Goal: Task Accomplishment & Management: Use online tool/utility

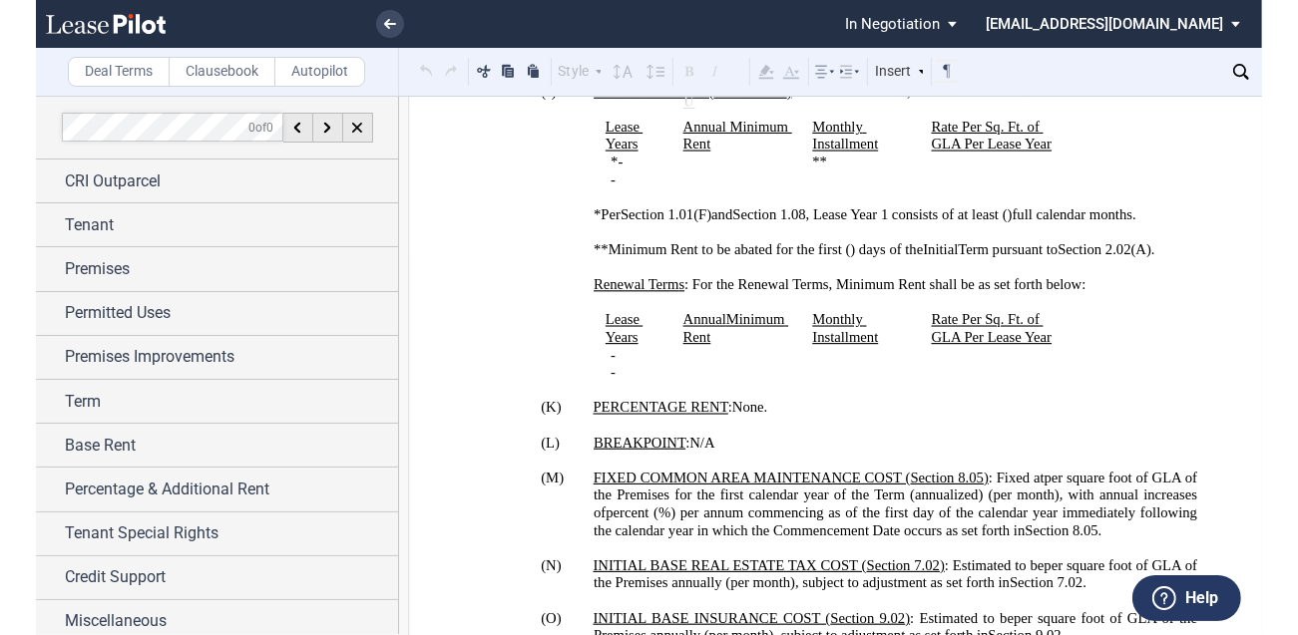
scroll to position [2235, 0]
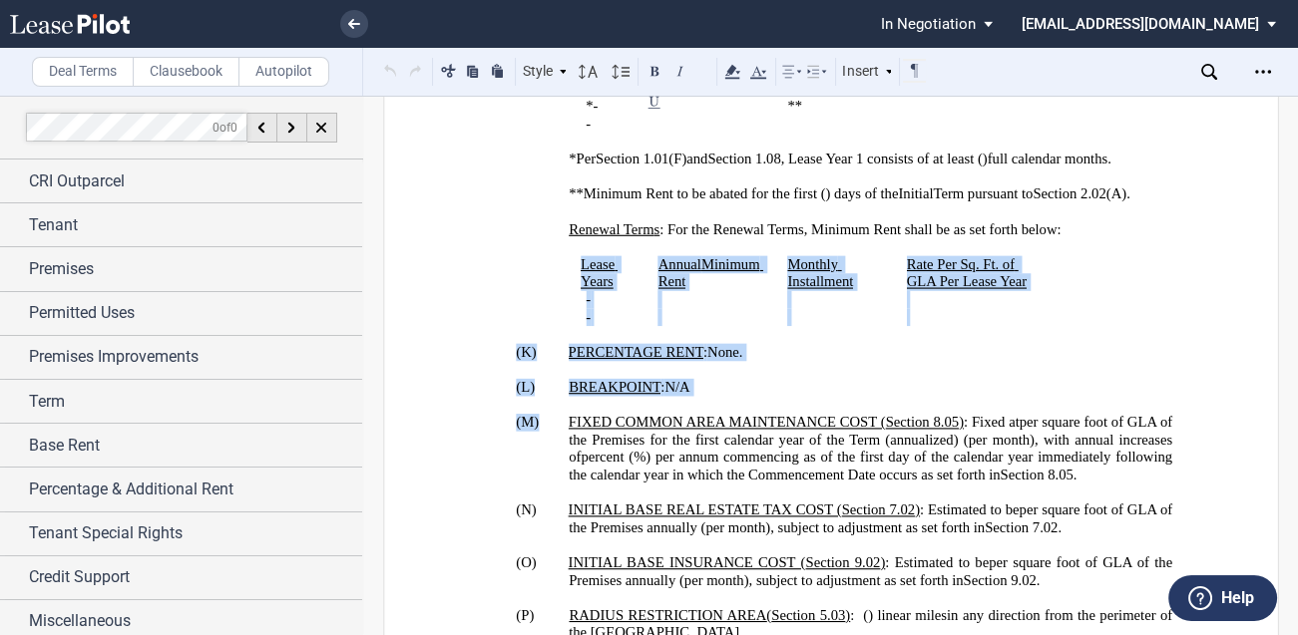
drag, startPoint x: 1288, startPoint y: 118, endPoint x: 1277, endPoint y: 194, distance: 76.6
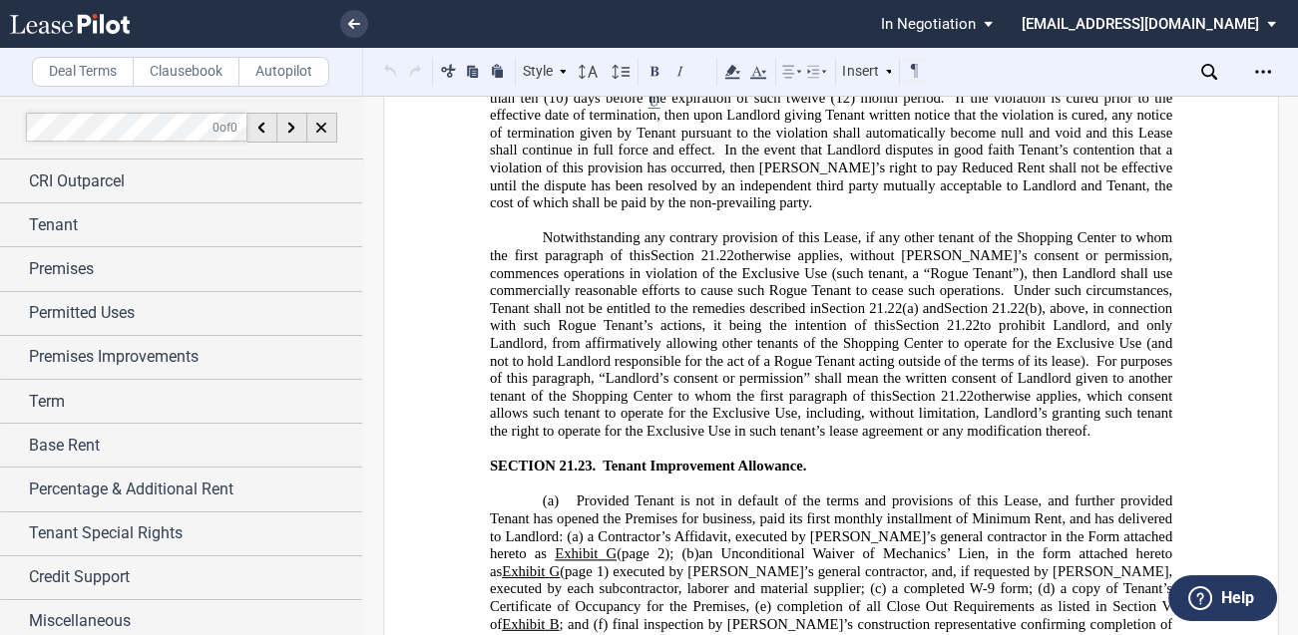
scroll to position [32915, 0]
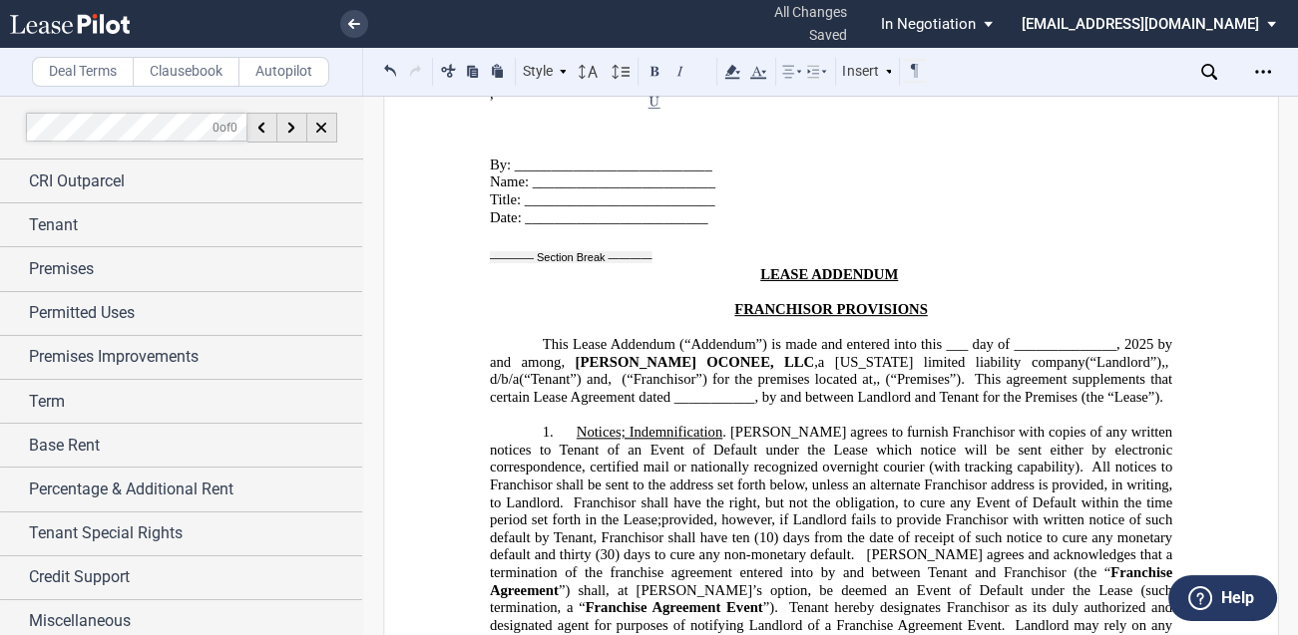
scroll to position [34432, 0]
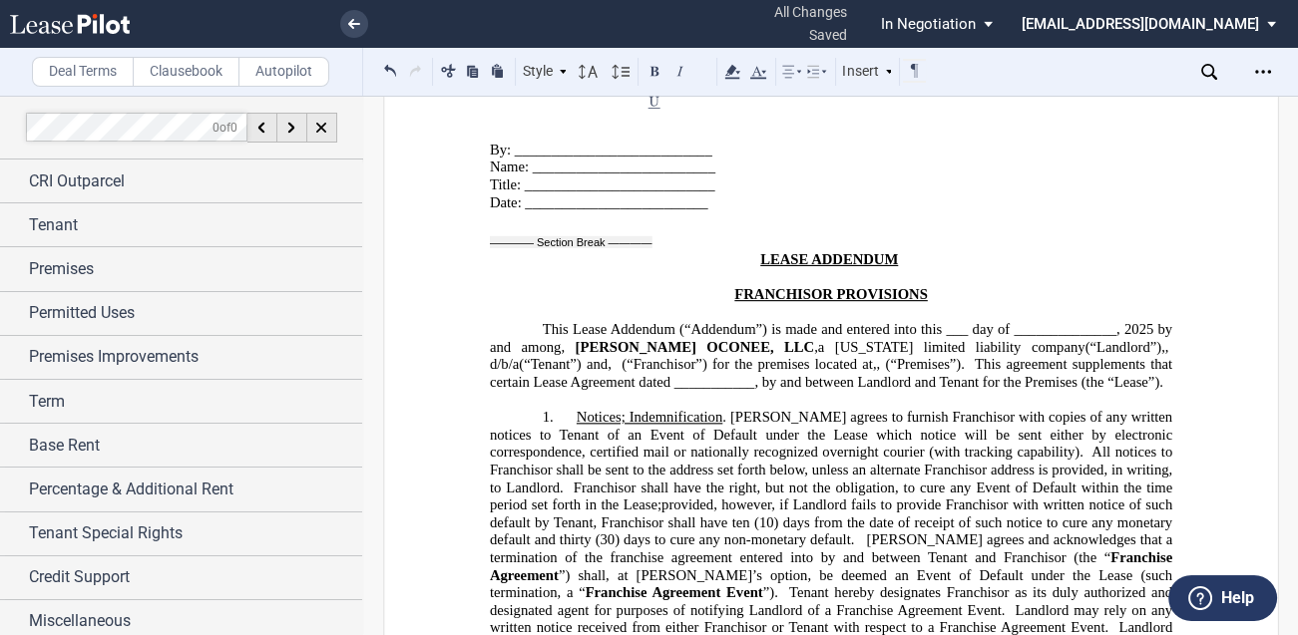
drag, startPoint x: 1009, startPoint y: 335, endPoint x: 690, endPoint y: 342, distance: 318.3
drag, startPoint x: 807, startPoint y: 260, endPoint x: 529, endPoint y: 262, distance: 278.3
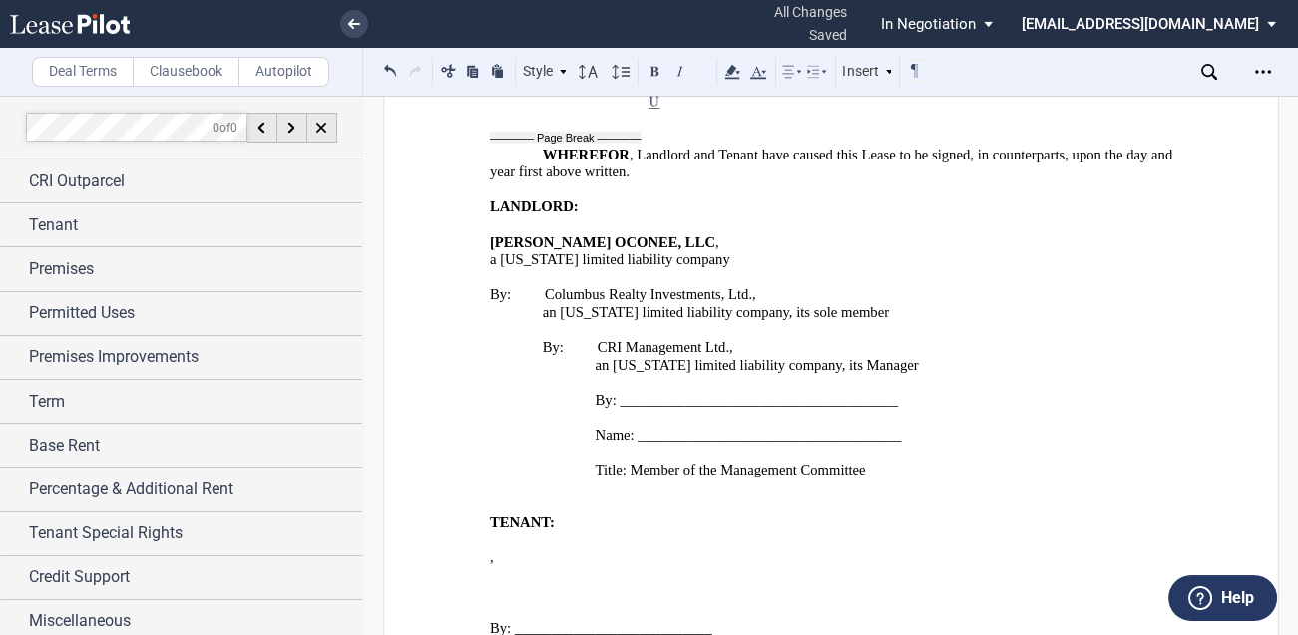
scroll to position [33713, 0]
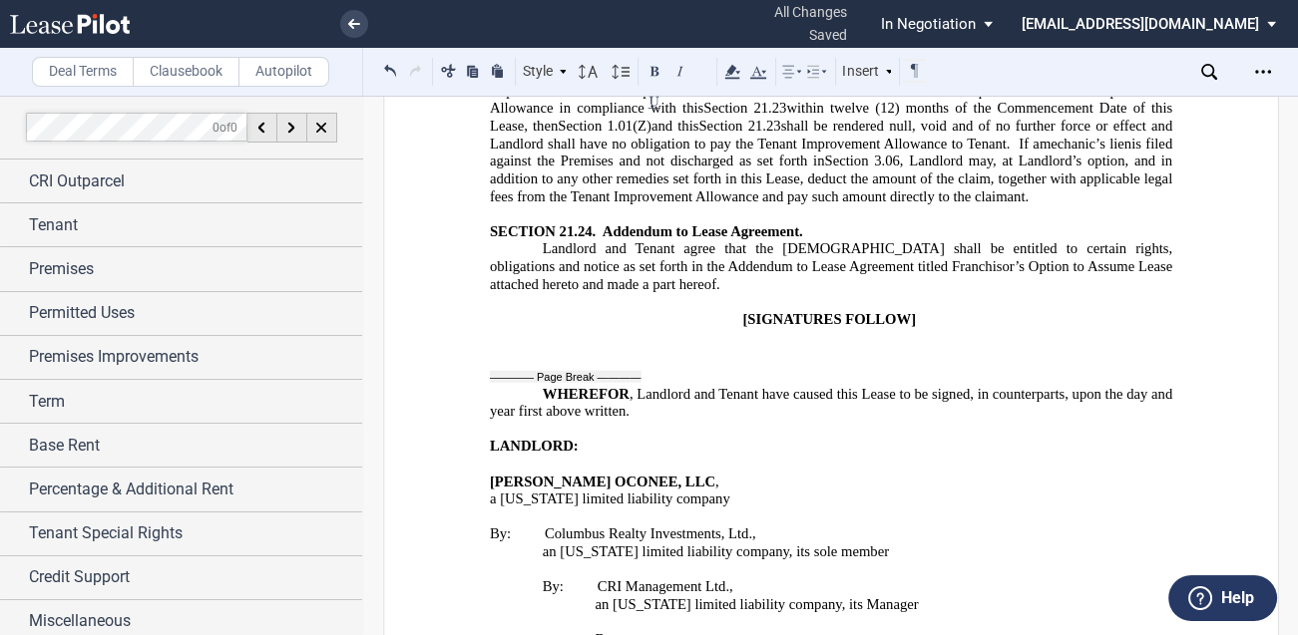
drag, startPoint x: 479, startPoint y: 474, endPoint x: 837, endPoint y: 469, distance: 358.2
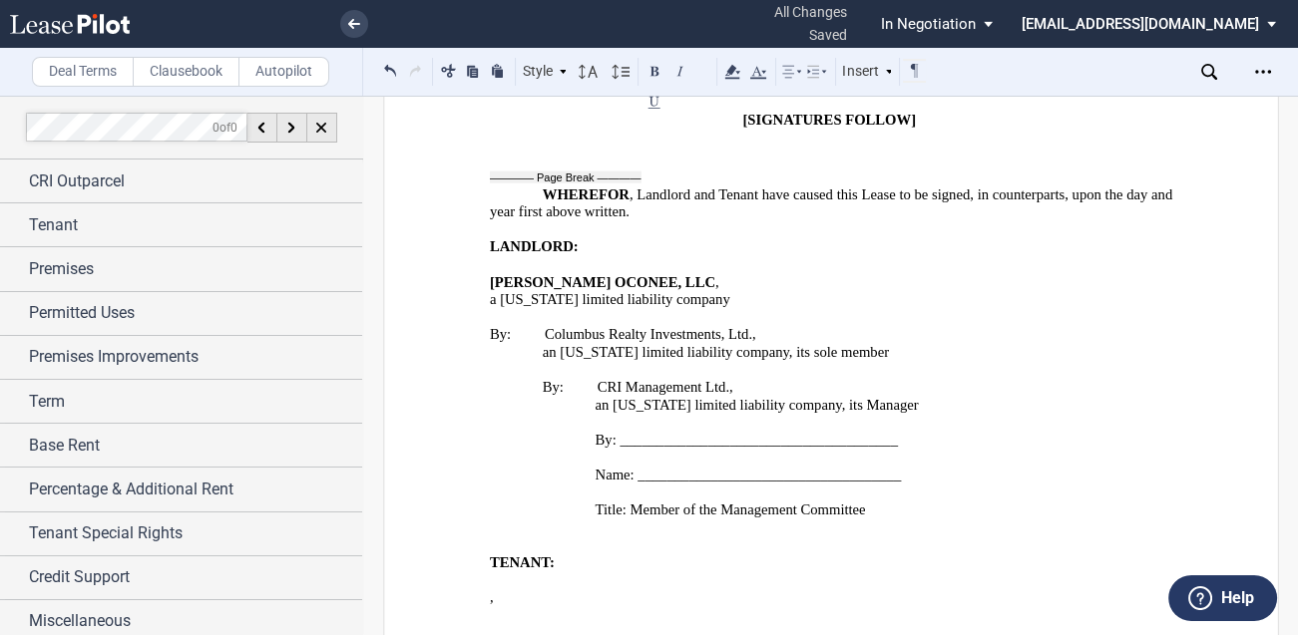
scroll to position [34033, 0]
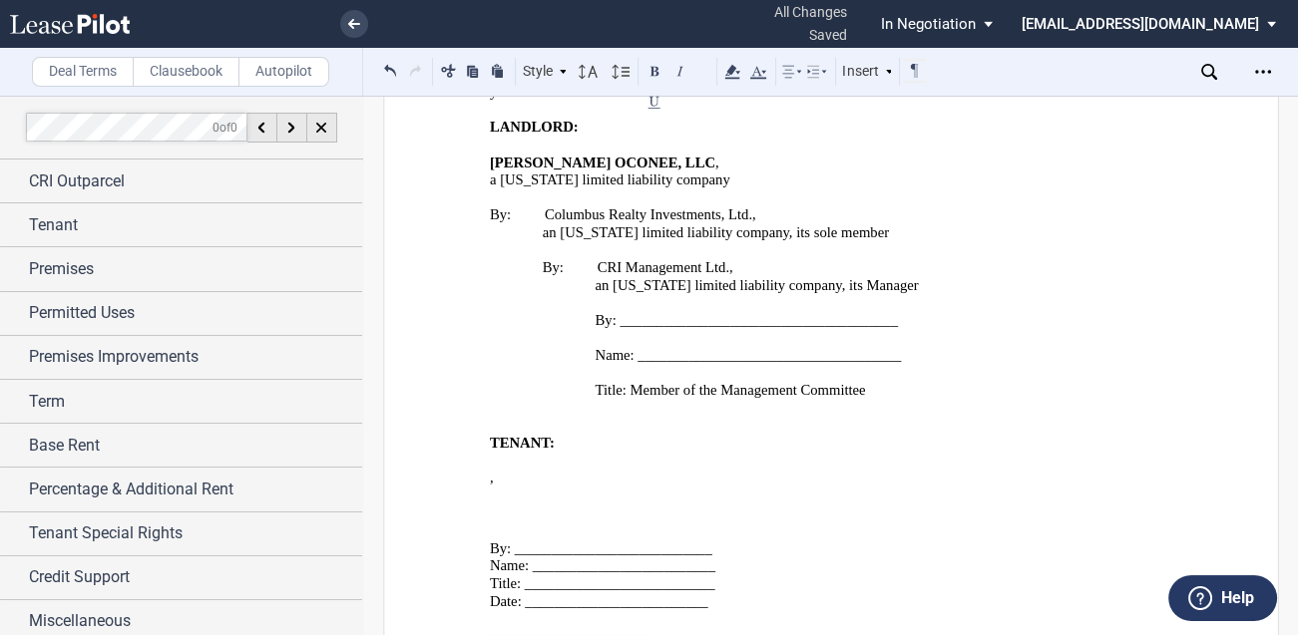
drag, startPoint x: 690, startPoint y: 433, endPoint x: 606, endPoint y: 429, distance: 84.9
click at [389, 68] on button at bounding box center [390, 71] width 23 height 24
drag, startPoint x: 778, startPoint y: 469, endPoint x: 692, endPoint y: 467, distance: 85.8
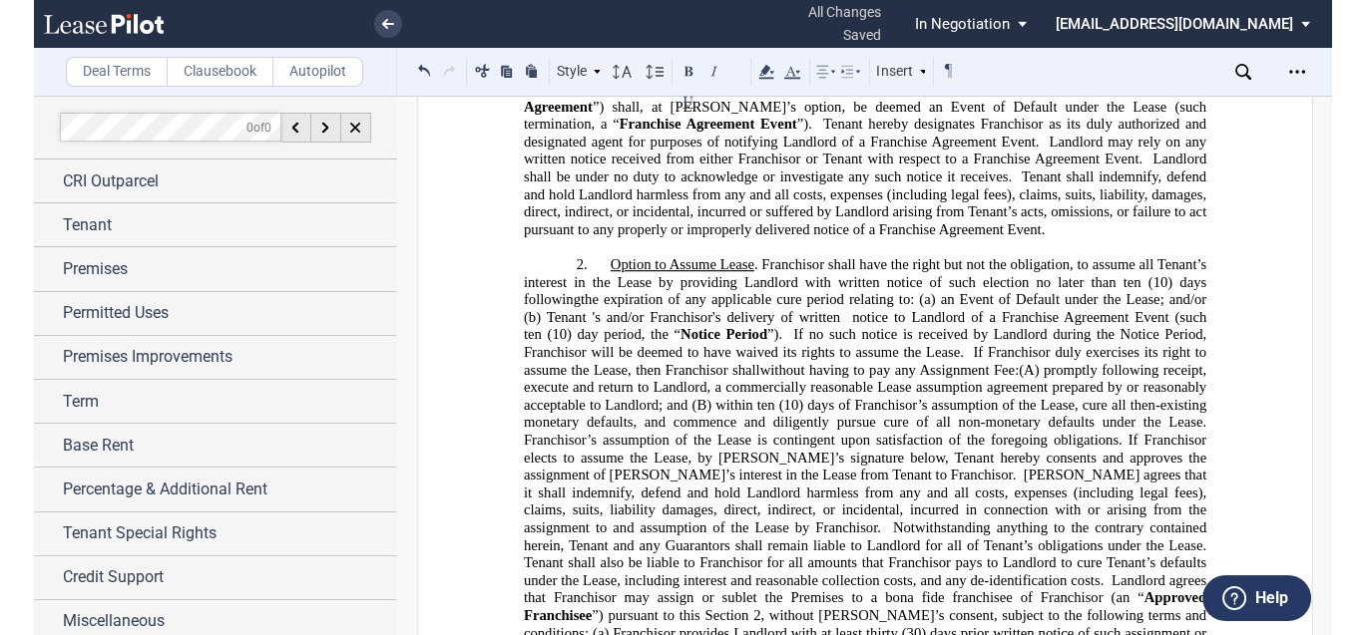
scroll to position [35070, 0]
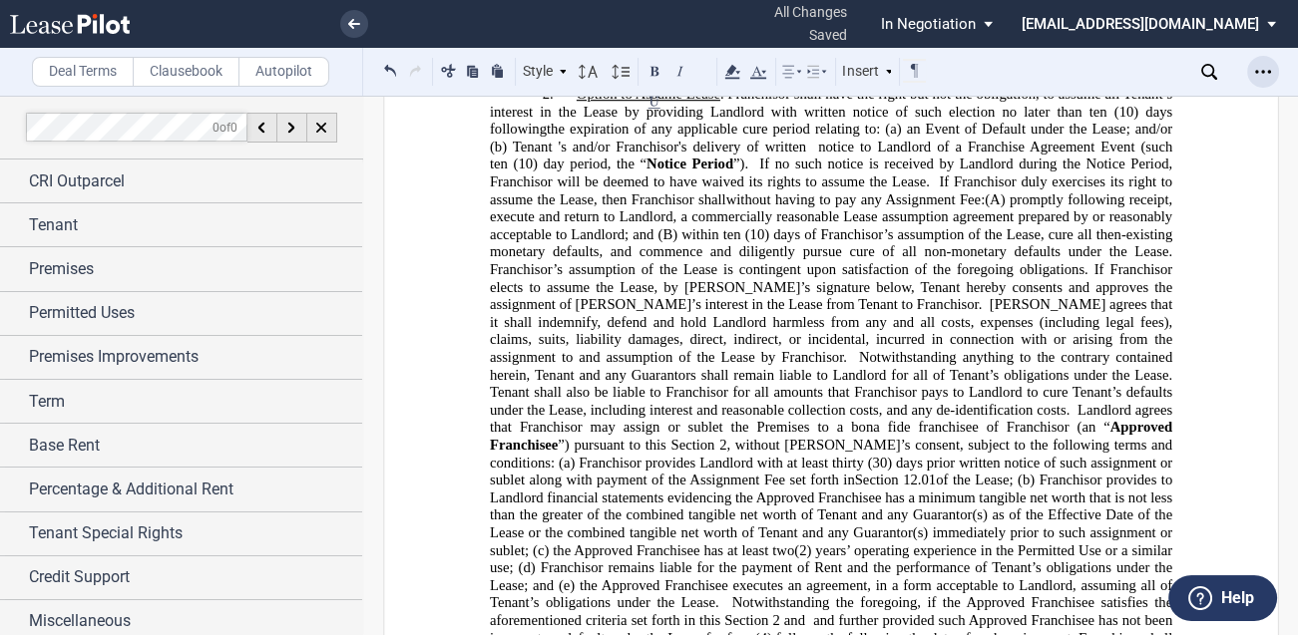
click at [1225, 67] on icon "Open Lease options menu" at bounding box center [1263, 72] width 16 height 16
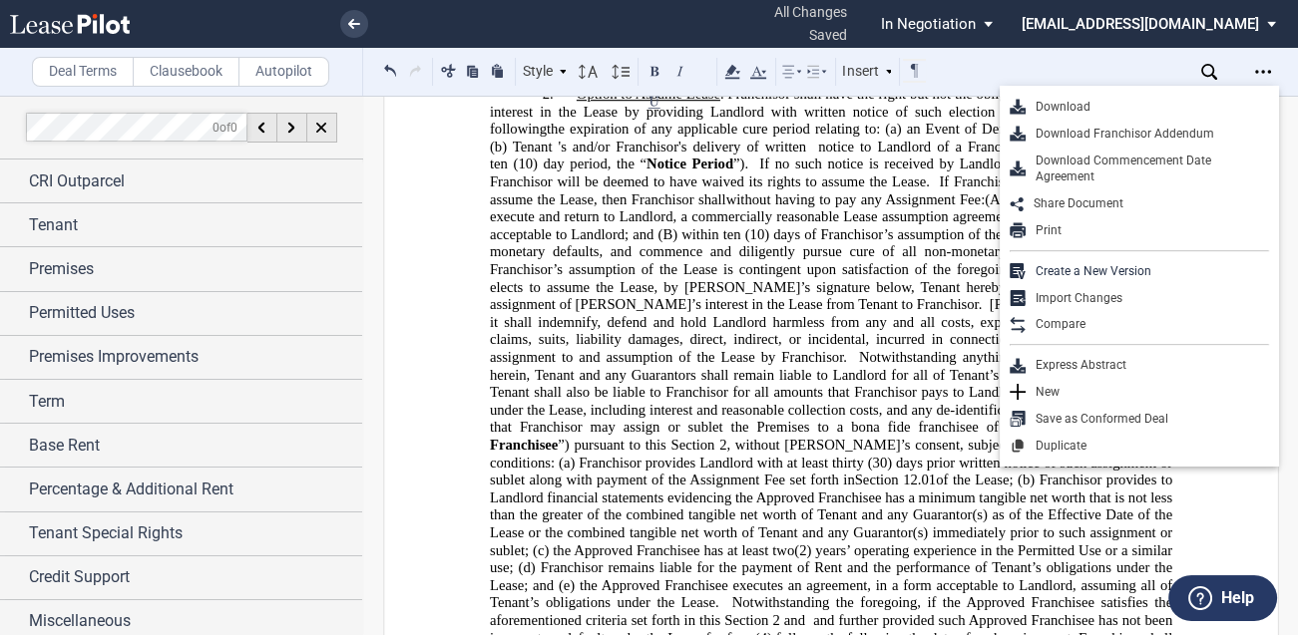
click at [1129, 98] on div "Download" at bounding box center [1139, 107] width 279 height 27
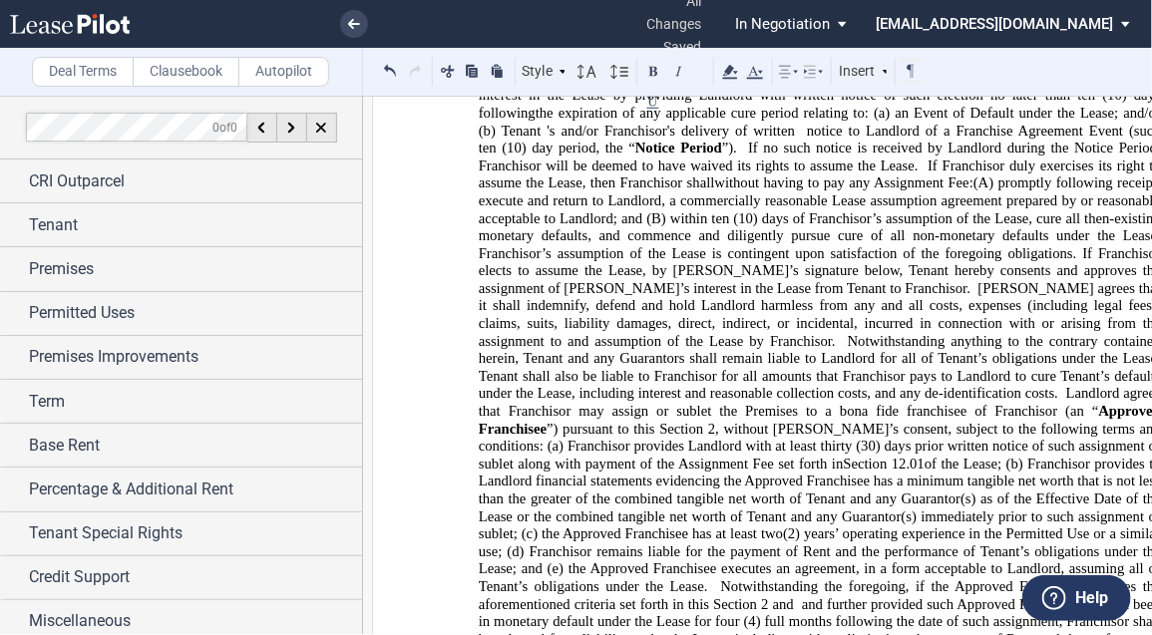
click at [1103, 82] on div "Download Download Franchisor Addendum Download Commencement Date Agreement Shar…" at bounding box center [1117, 72] width 354 height 48
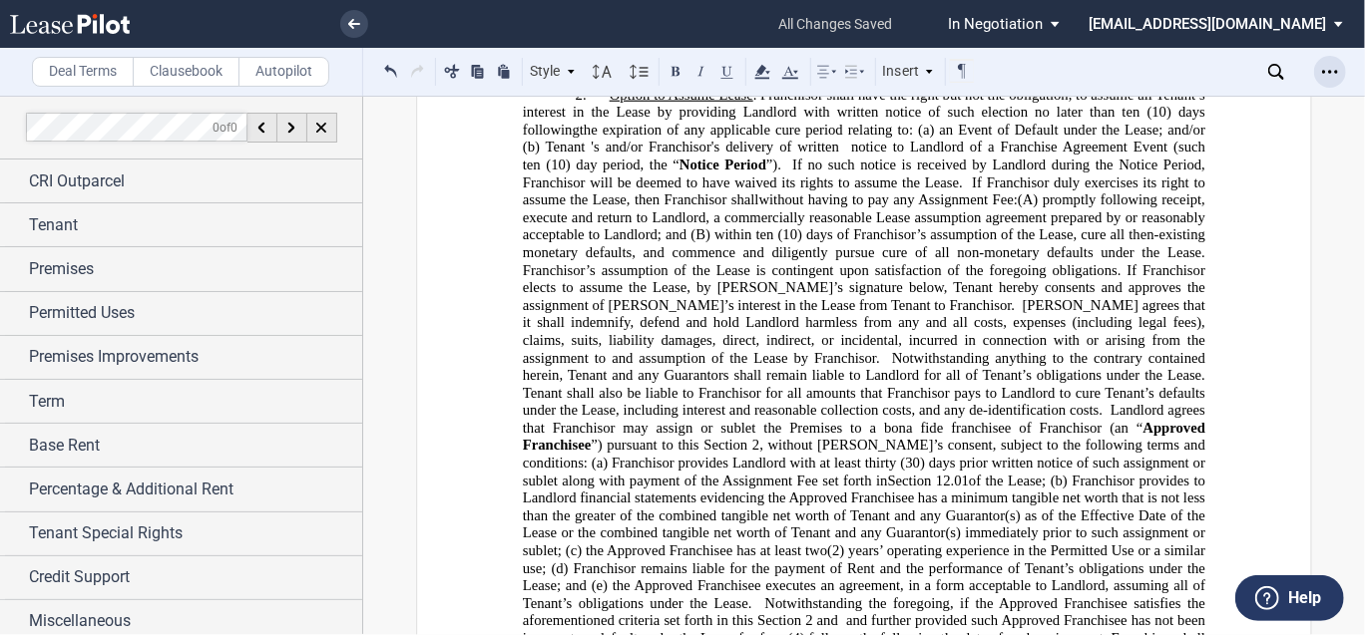
click at [1225, 75] on div "Open Lease options menu" at bounding box center [1330, 72] width 32 height 32
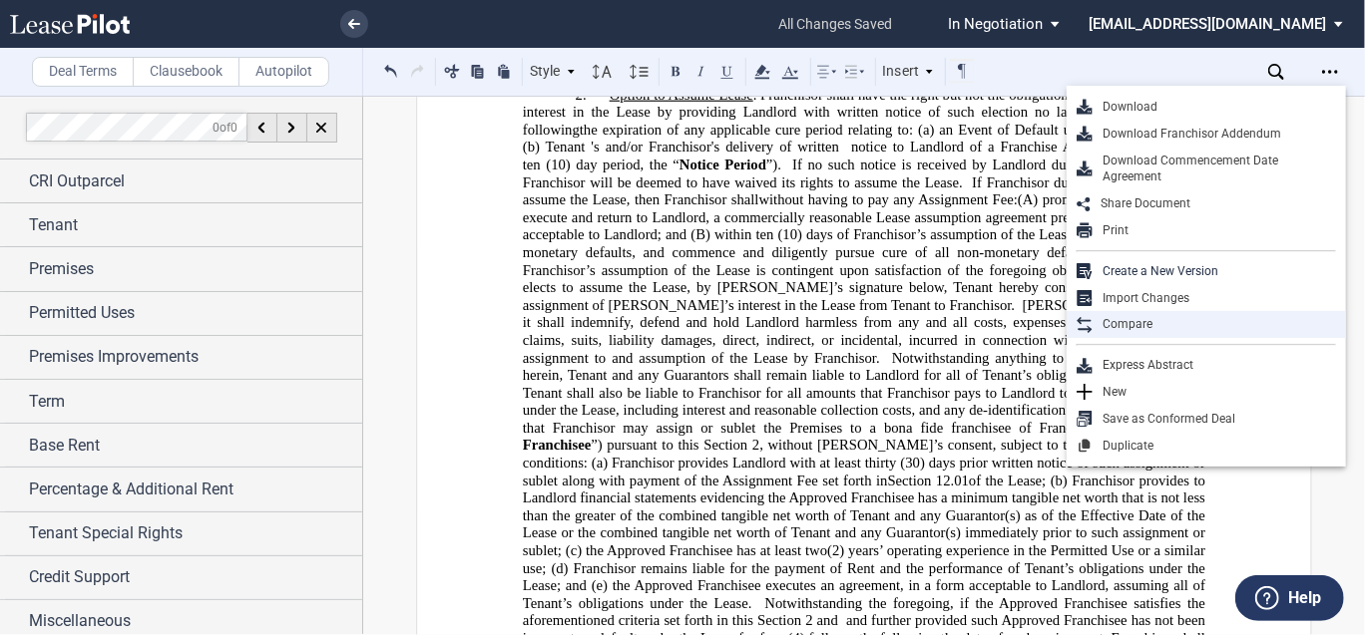
click at [1164, 323] on div "Compare" at bounding box center [1213, 324] width 243 height 17
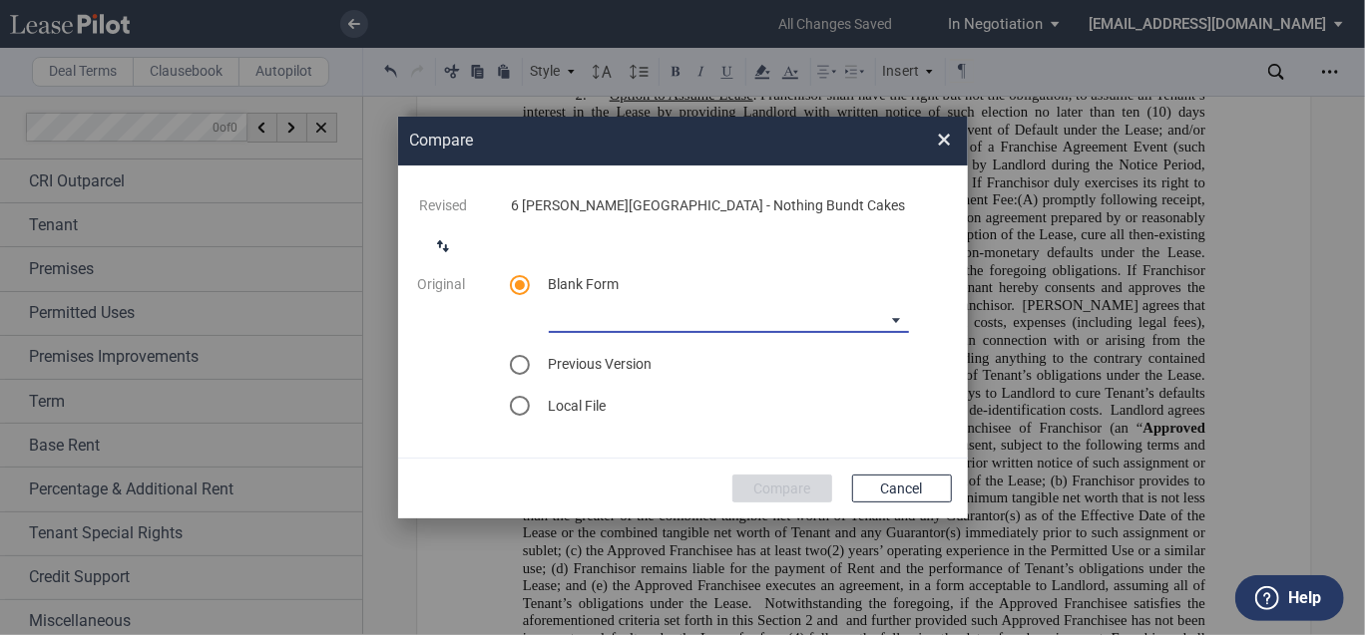
click at [614, 311] on md-select "CASTO North Carolina Lease Blank CASTO Ohio Lease Blank CASTO Hartwell Village …" at bounding box center [729, 318] width 360 height 30
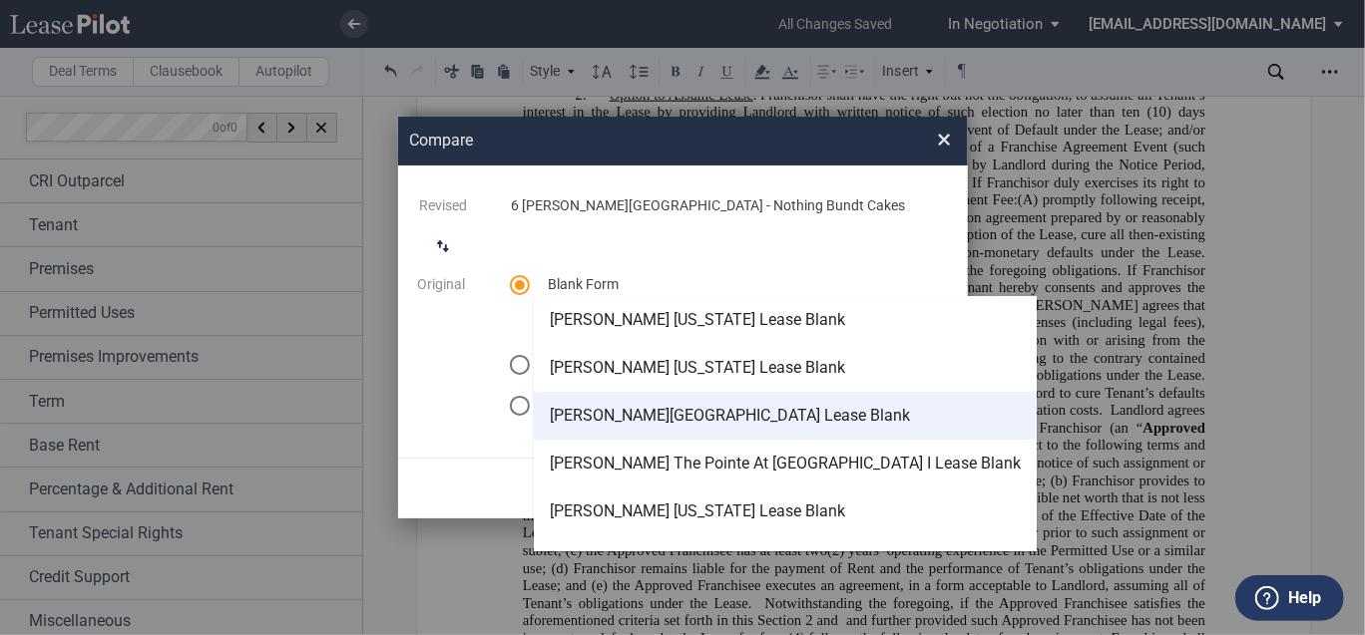
click at [633, 402] on md-option "CASTO Hartwell Village Lease Blank" at bounding box center [785, 416] width 503 height 48
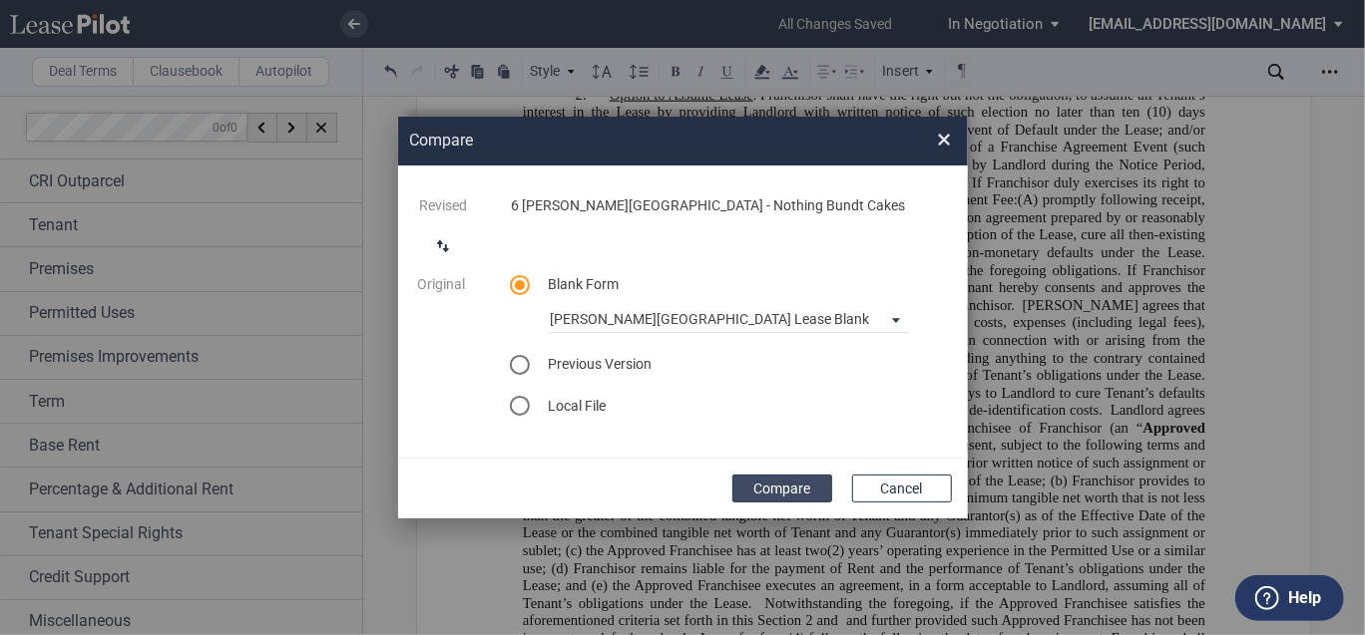
click at [811, 495] on button "Compare" at bounding box center [782, 489] width 100 height 28
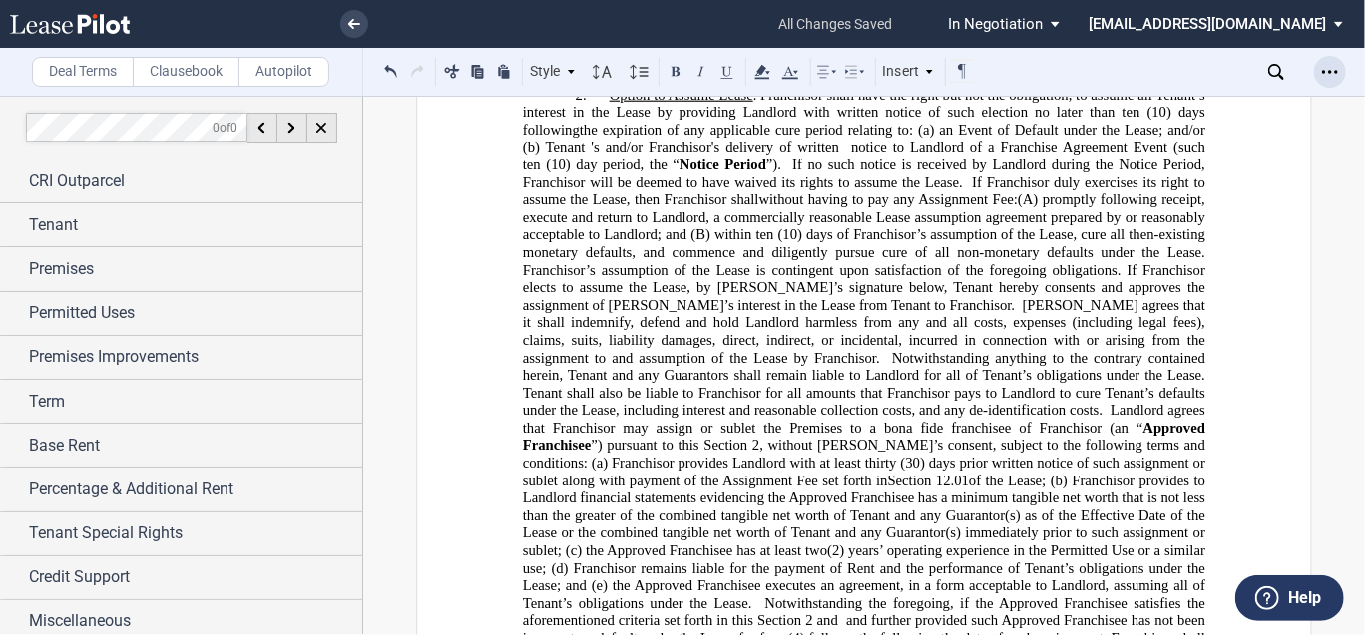
click at [1225, 61] on div "Open Lease options menu" at bounding box center [1330, 72] width 32 height 32
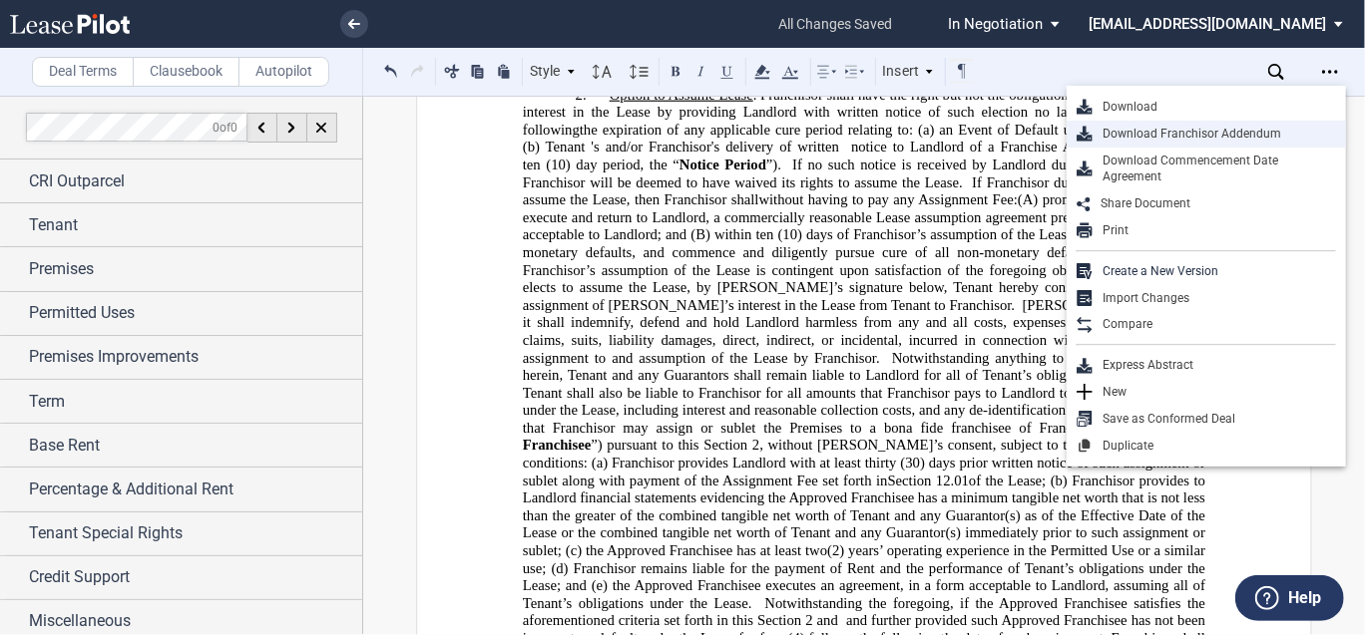
click at [1225, 127] on div "Download Franchisor Addendum" at bounding box center [1213, 134] width 243 height 17
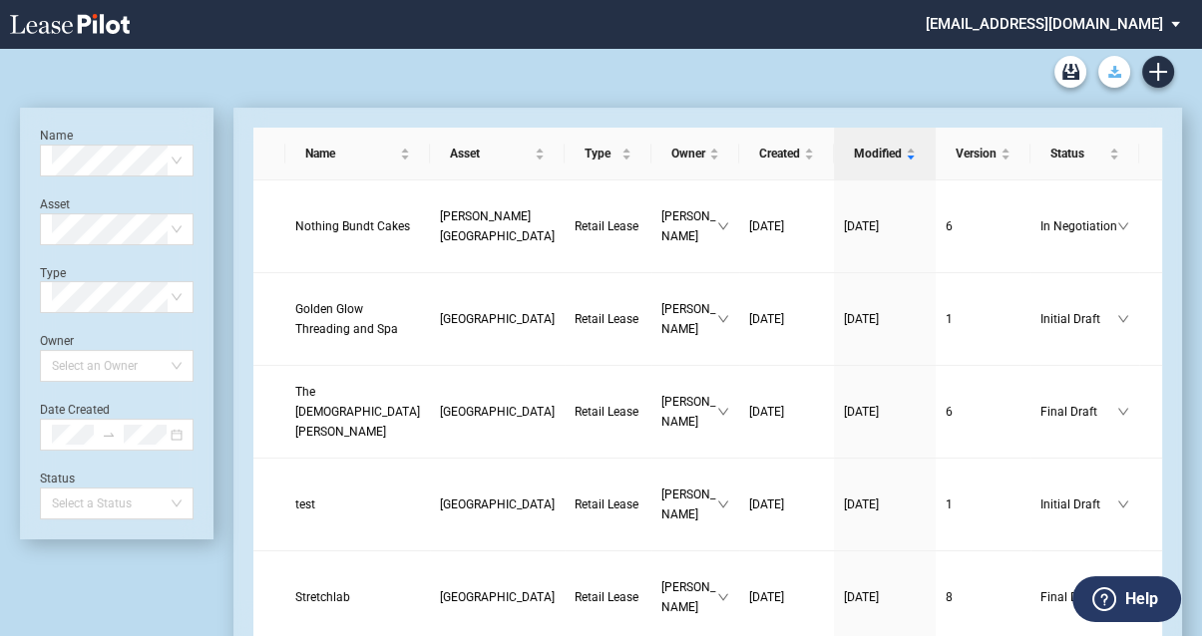
click at [1109, 73] on icon "Download Blank Form" at bounding box center [1114, 72] width 13 height 12
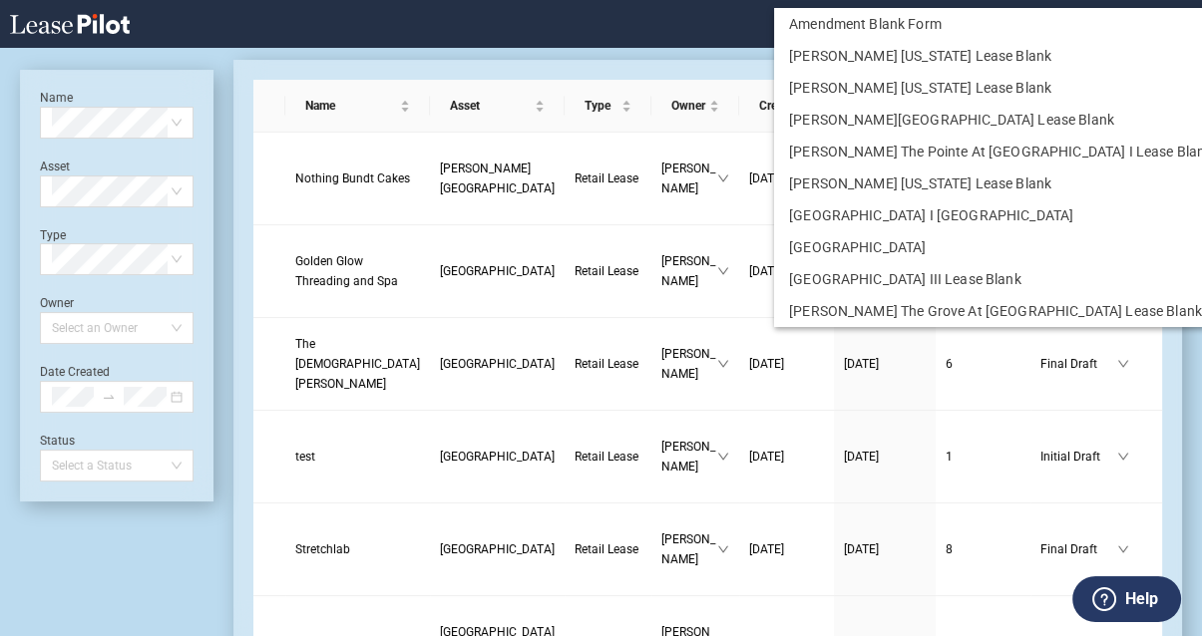
click at [1124, 187] on md-backdrop at bounding box center [601, 341] width 1202 height 683
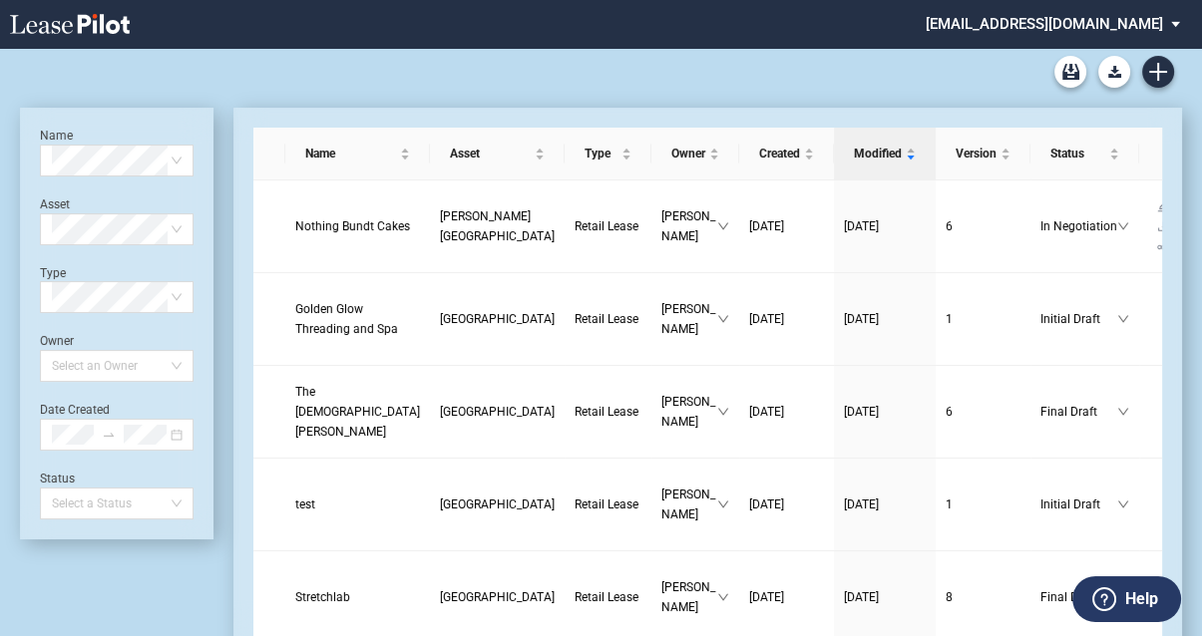
scroll to position [48, 0]
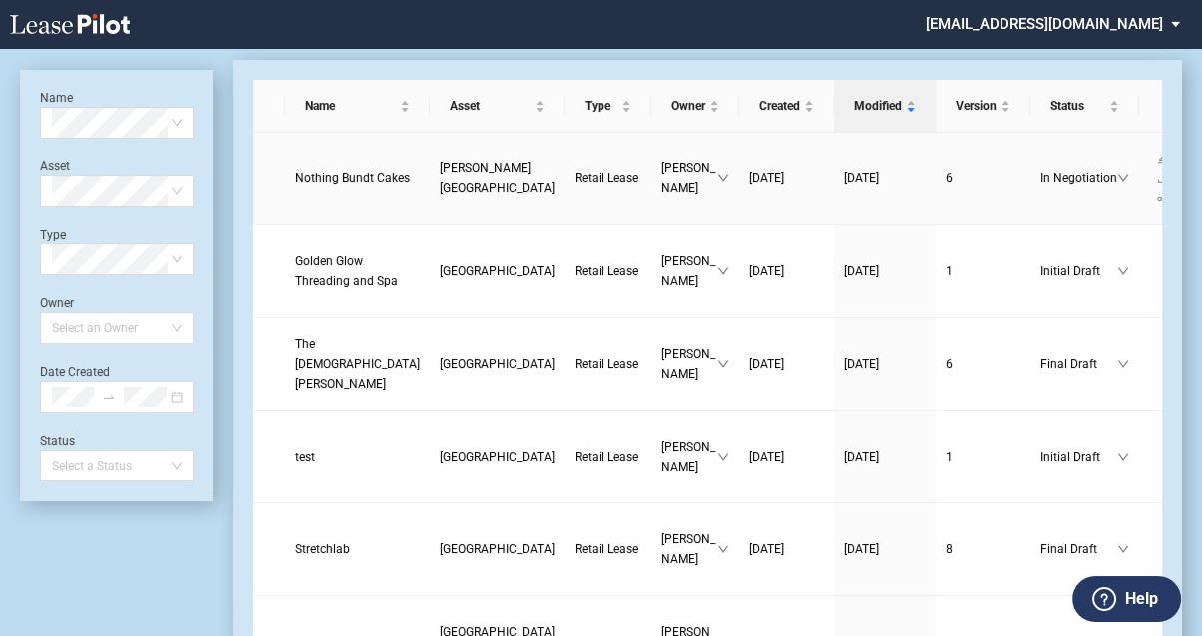
click at [369, 173] on td "Nothing Bundt Cakes" at bounding box center [357, 179] width 145 height 93
click at [440, 166] on span "[PERSON_NAME][GEOGRAPHIC_DATA]" at bounding box center [497, 179] width 115 height 34
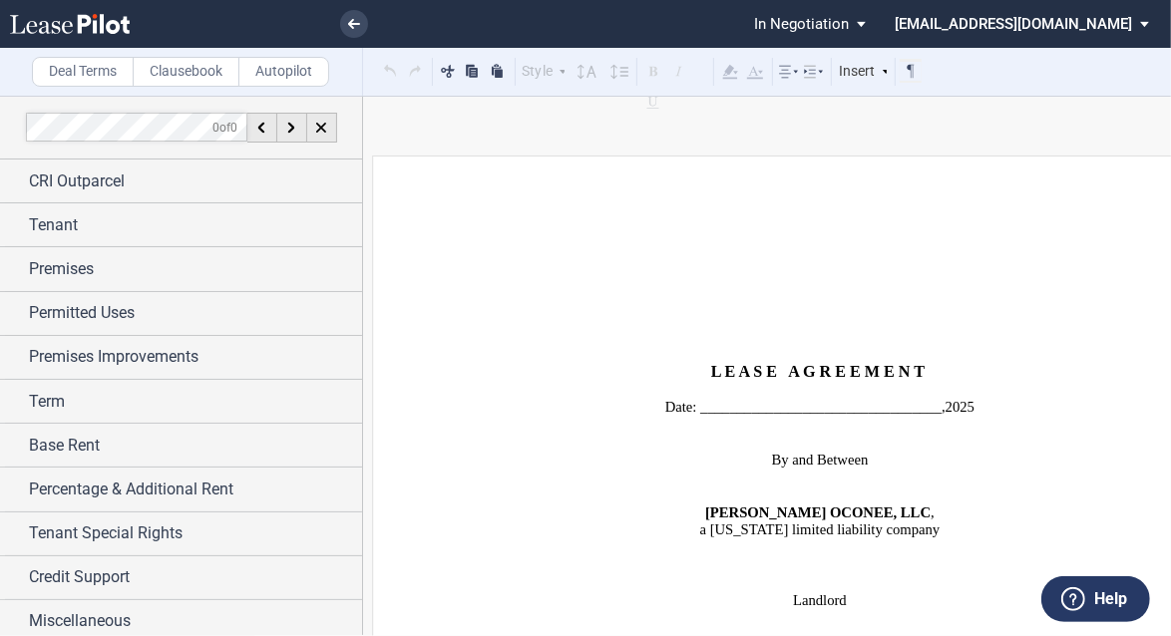
click at [1115, 23] on li "jwhite@castoinfo.com Change Password 2-Factor Authentication Form Management Bu…" at bounding box center [1029, 24] width 283 height 48
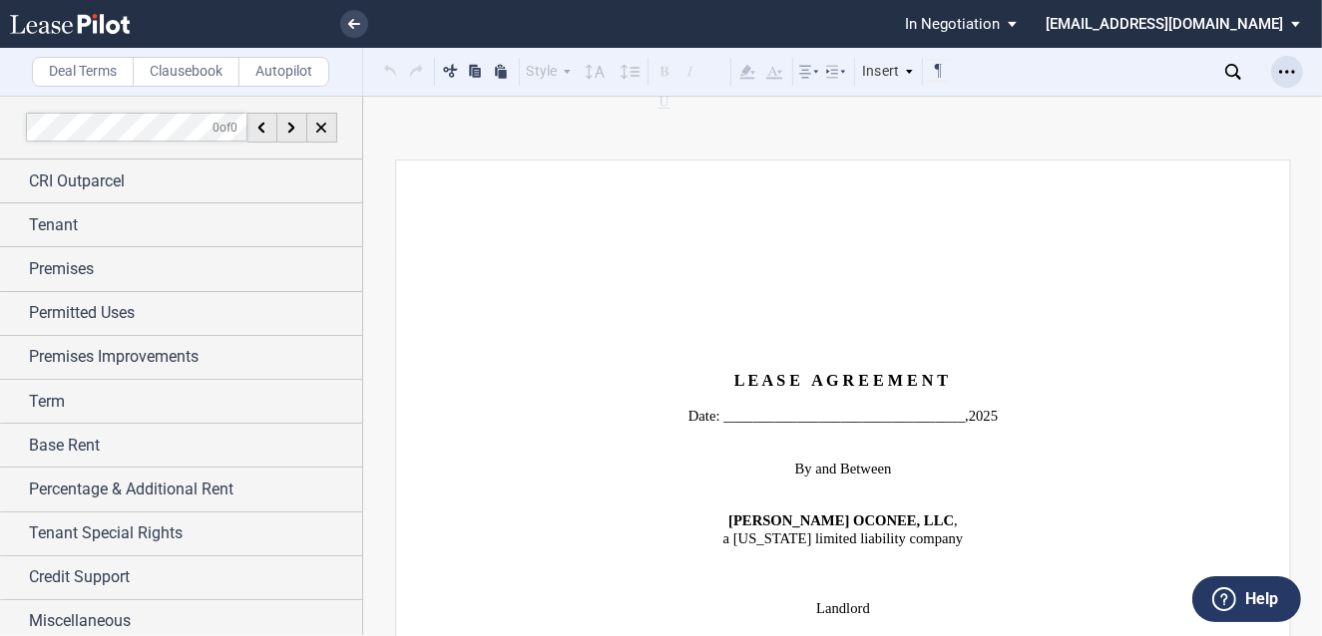
click at [1115, 68] on icon "Open Lease options menu" at bounding box center [1287, 72] width 16 height 16
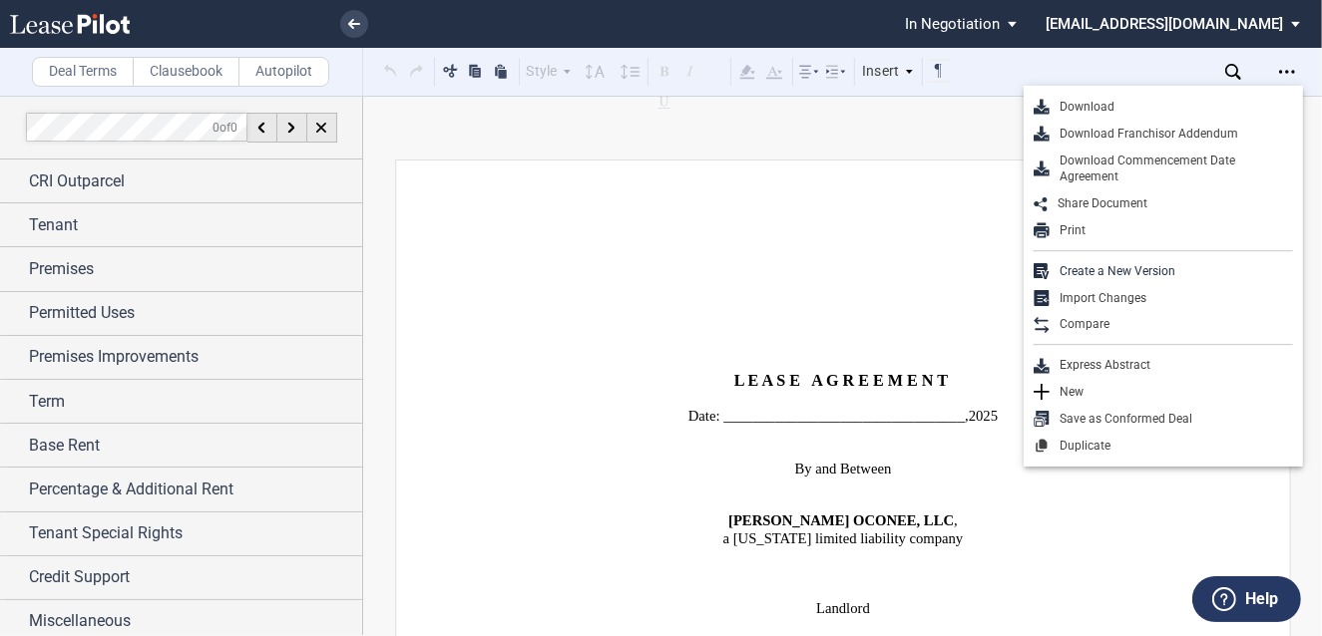
click at [1115, 130] on div "Download Franchisor Addendum" at bounding box center [1170, 134] width 243 height 17
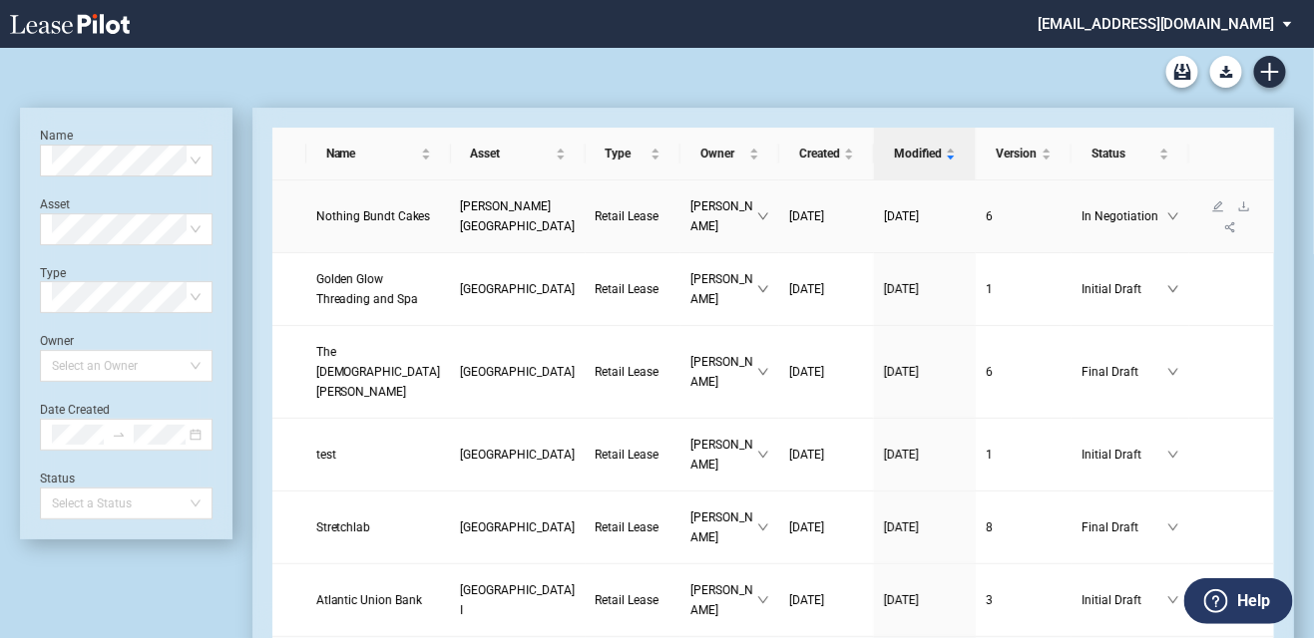
click at [461, 213] on link "[PERSON_NAME][GEOGRAPHIC_DATA]" at bounding box center [518, 217] width 115 height 40
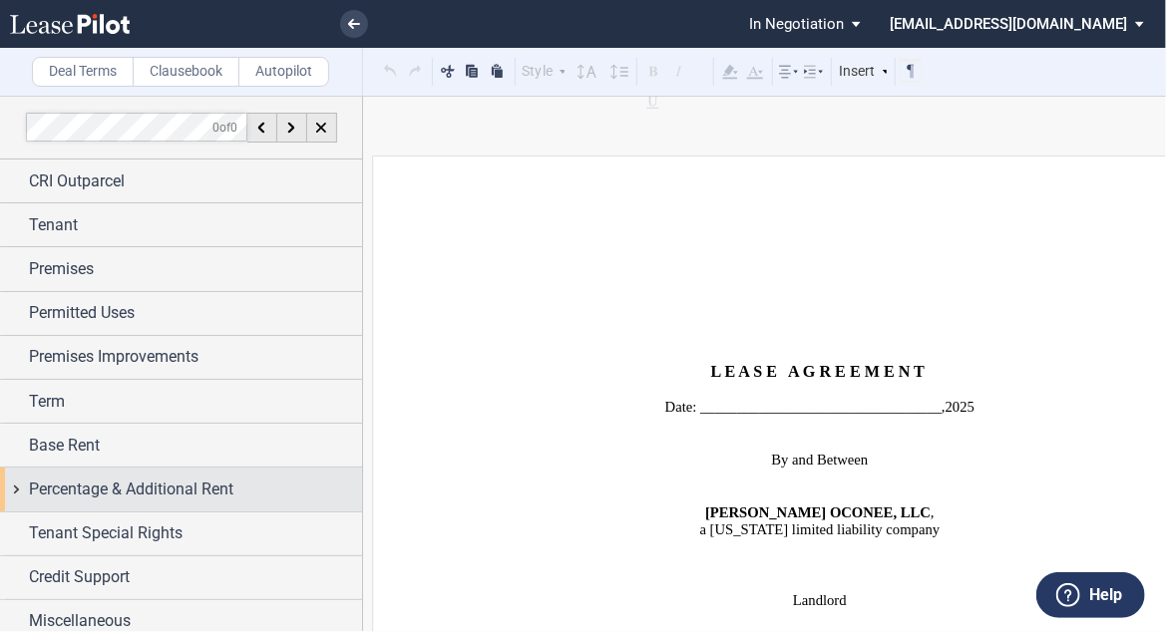
scroll to position [9, 0]
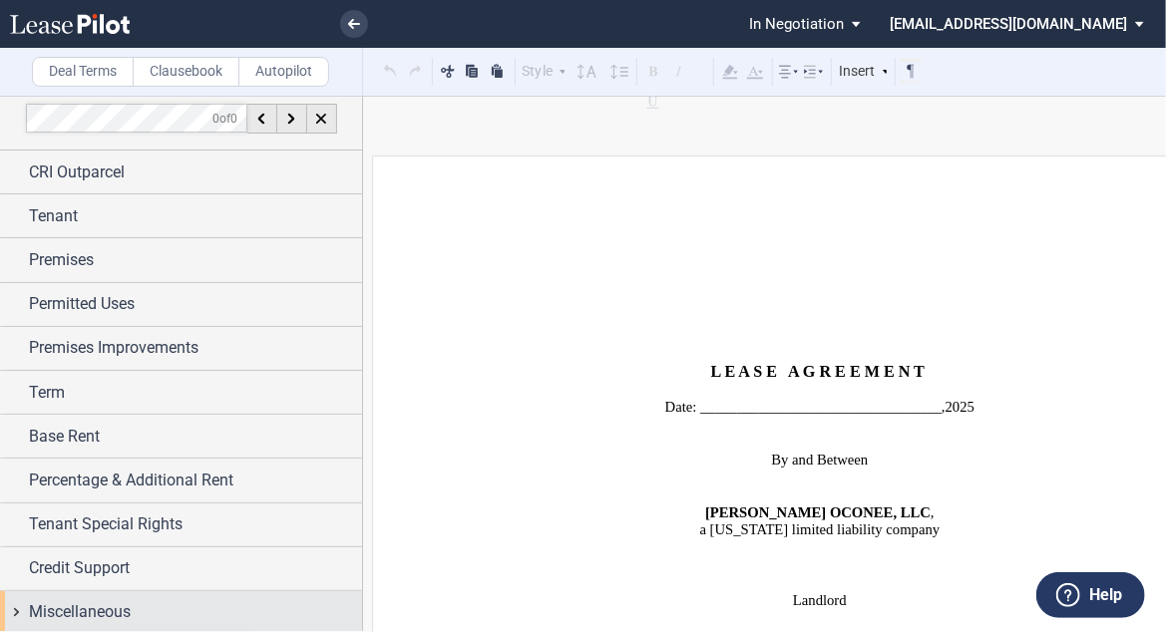
click at [130, 607] on span "Miscellaneous" at bounding box center [80, 613] width 102 height 24
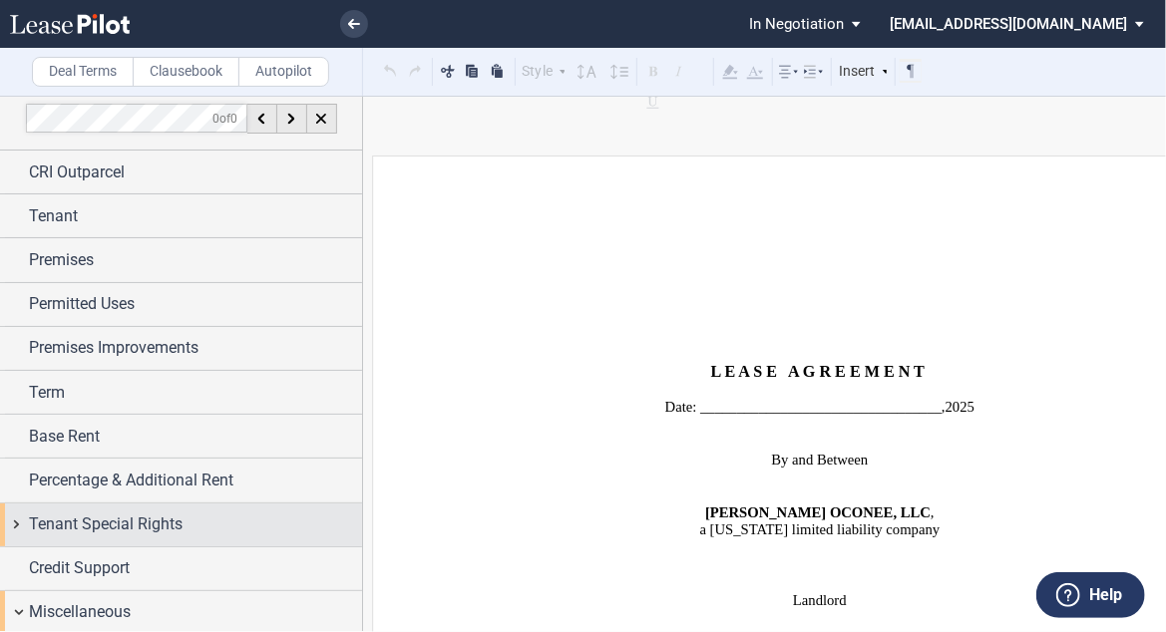
scroll to position [186, 0]
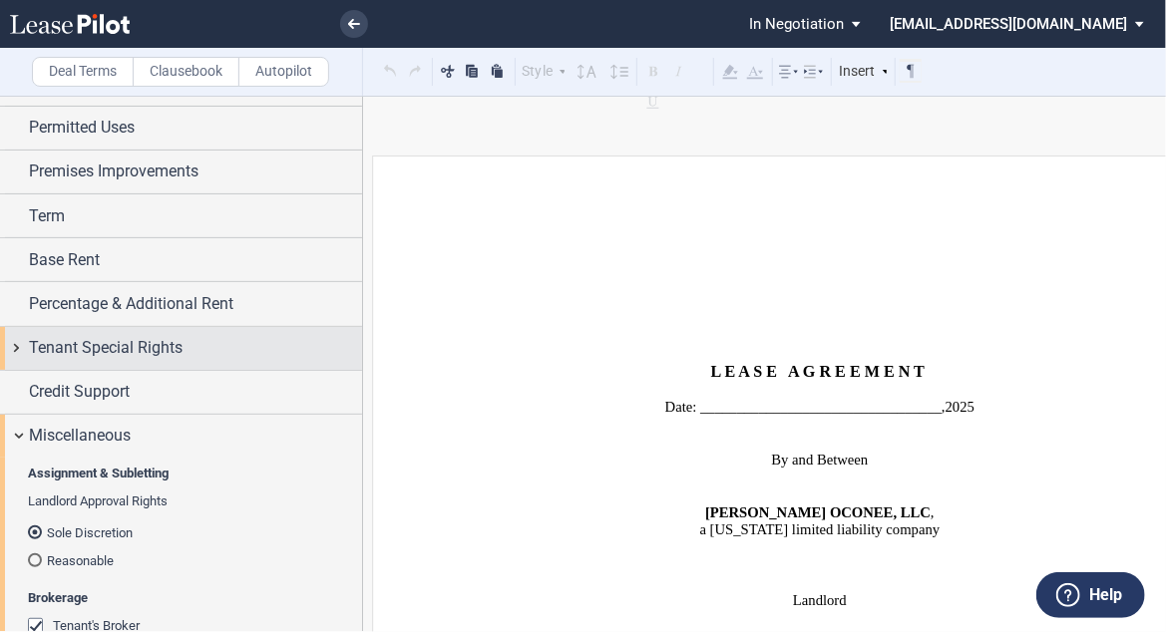
click at [133, 341] on span "Tenant Special Rights" at bounding box center [106, 348] width 154 height 24
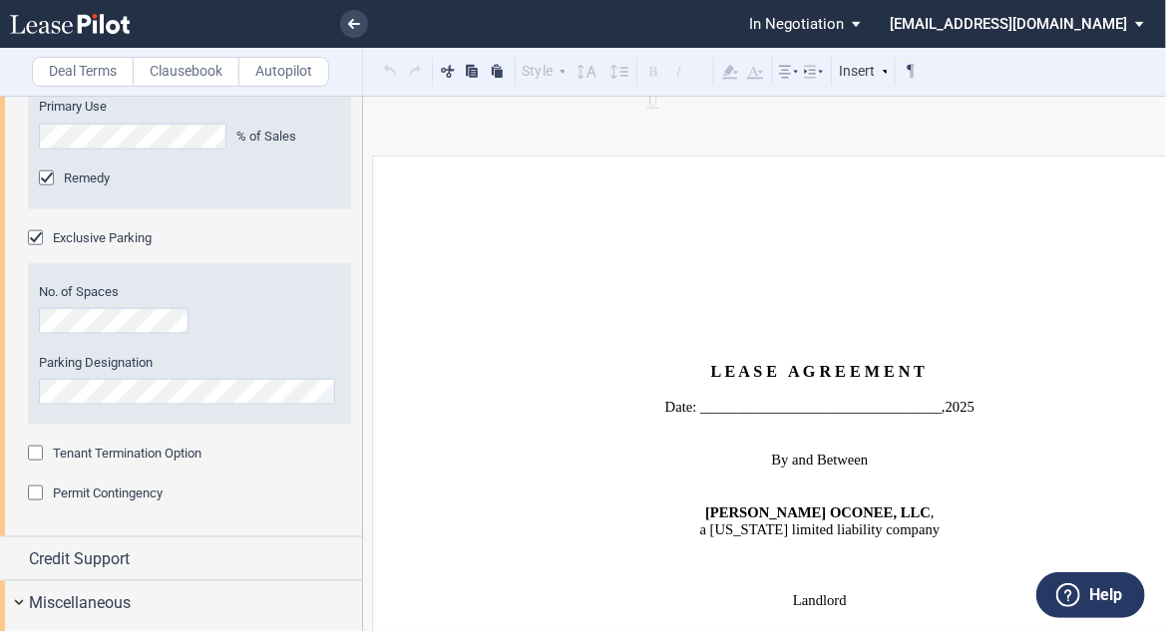
scroll to position [265, 0]
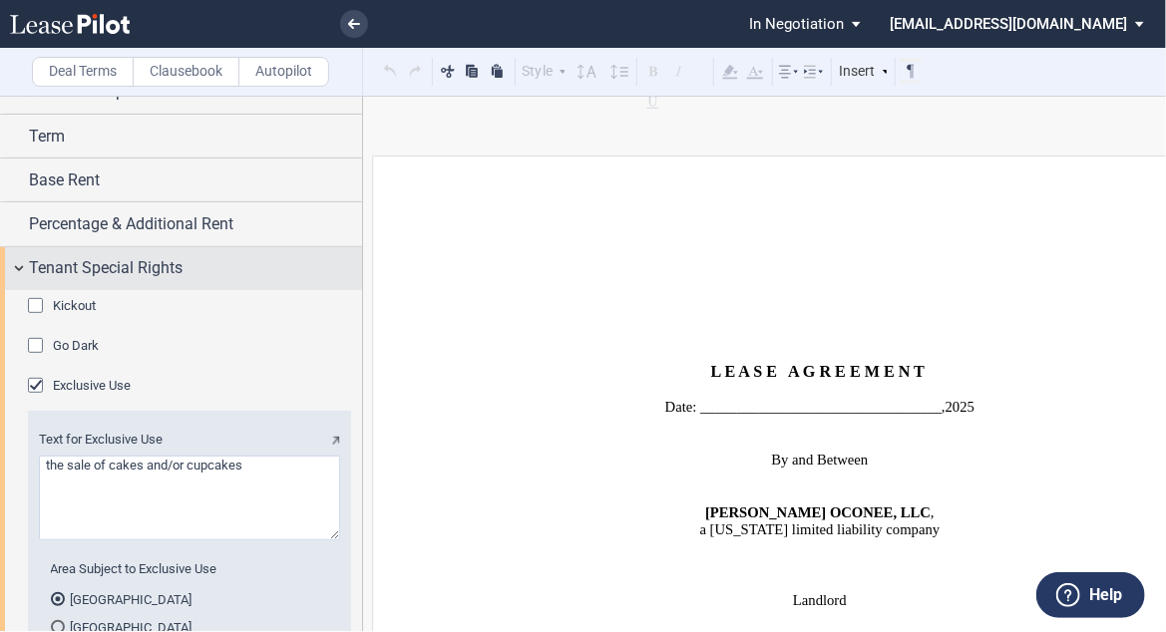
click at [50, 273] on span "Tenant Special Rights" at bounding box center [106, 268] width 154 height 24
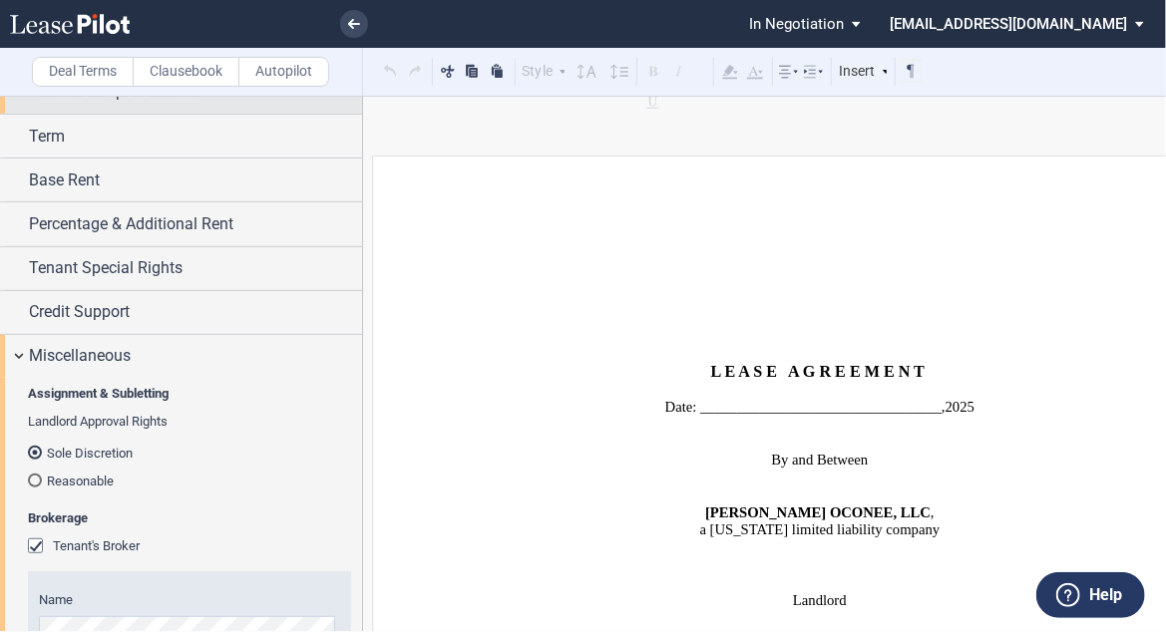
scroll to position [0, 0]
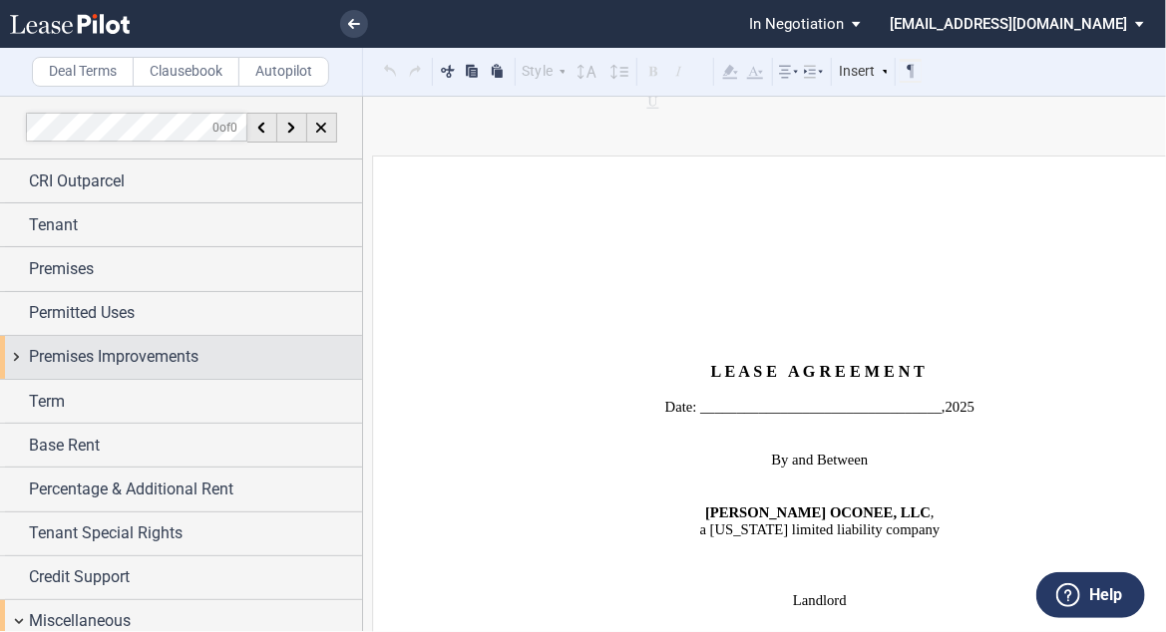
click at [144, 345] on span "Premises Improvements" at bounding box center [114, 357] width 170 height 24
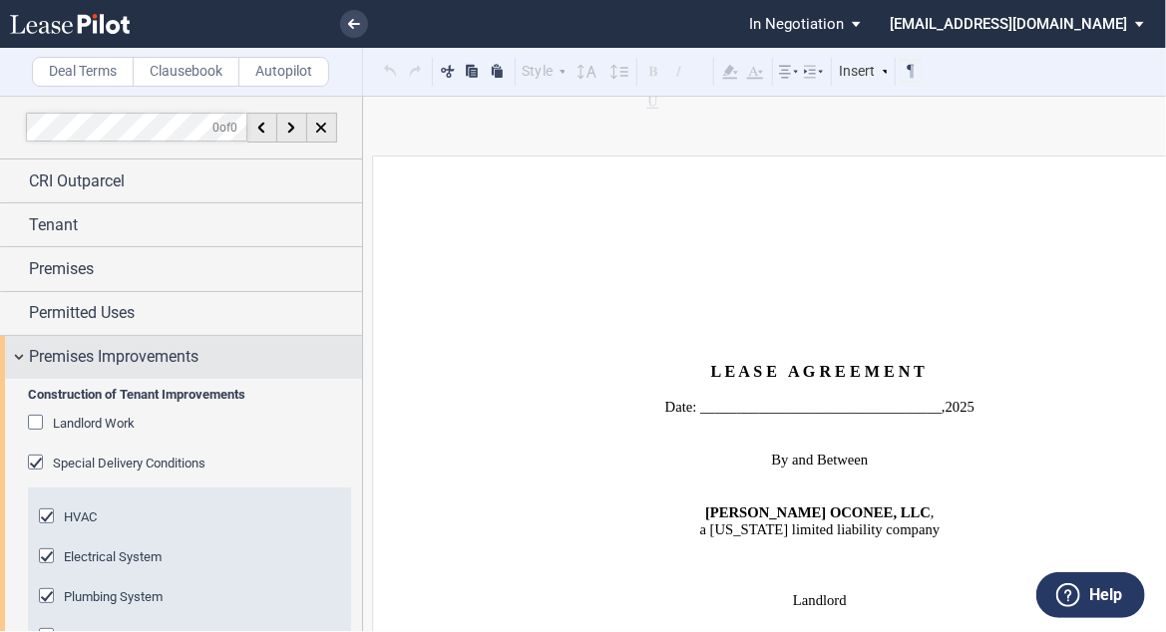
click at [130, 355] on span "Premises Improvements" at bounding box center [114, 357] width 170 height 24
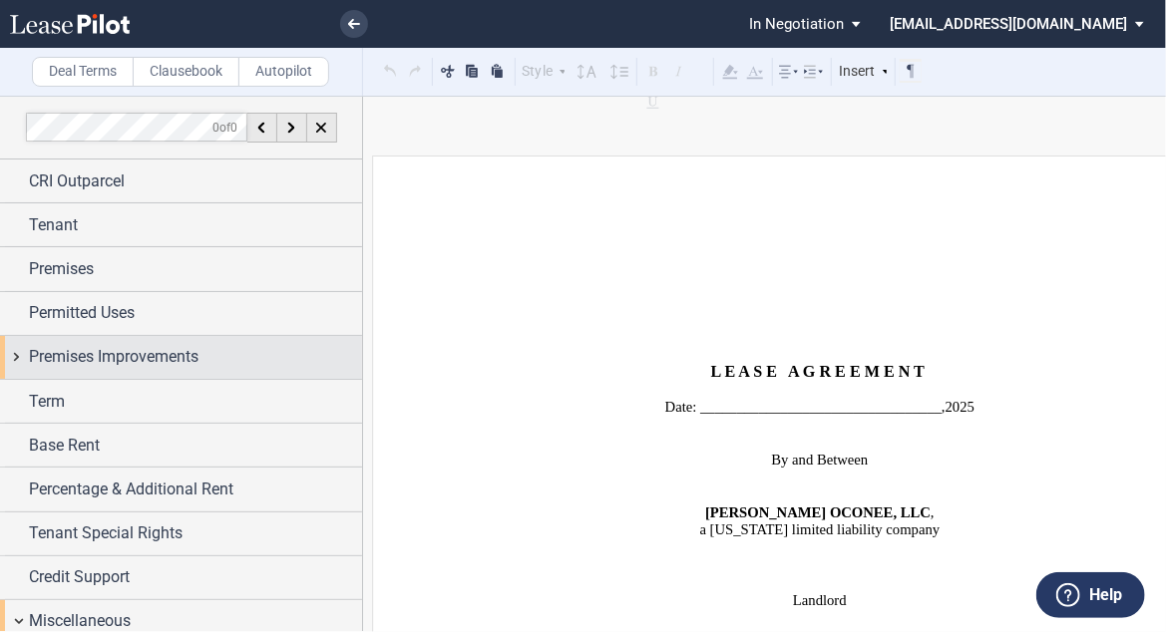
click at [130, 355] on span "Premises Improvements" at bounding box center [114, 357] width 170 height 24
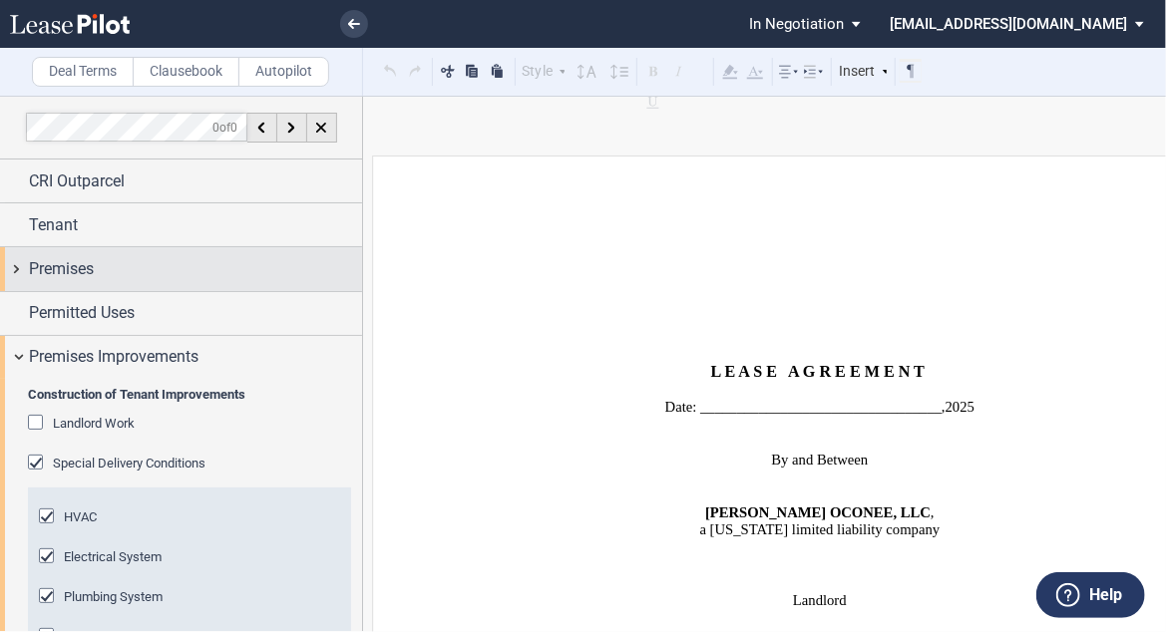
click at [100, 271] on div "Premises" at bounding box center [195, 269] width 333 height 24
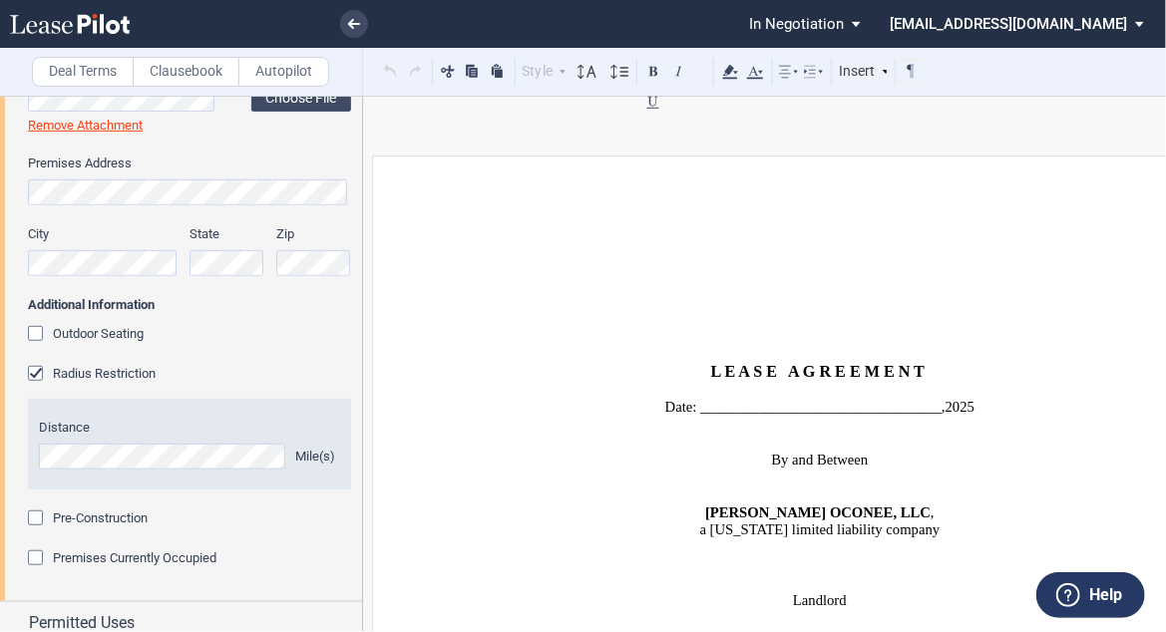
scroll to position [343, 0]
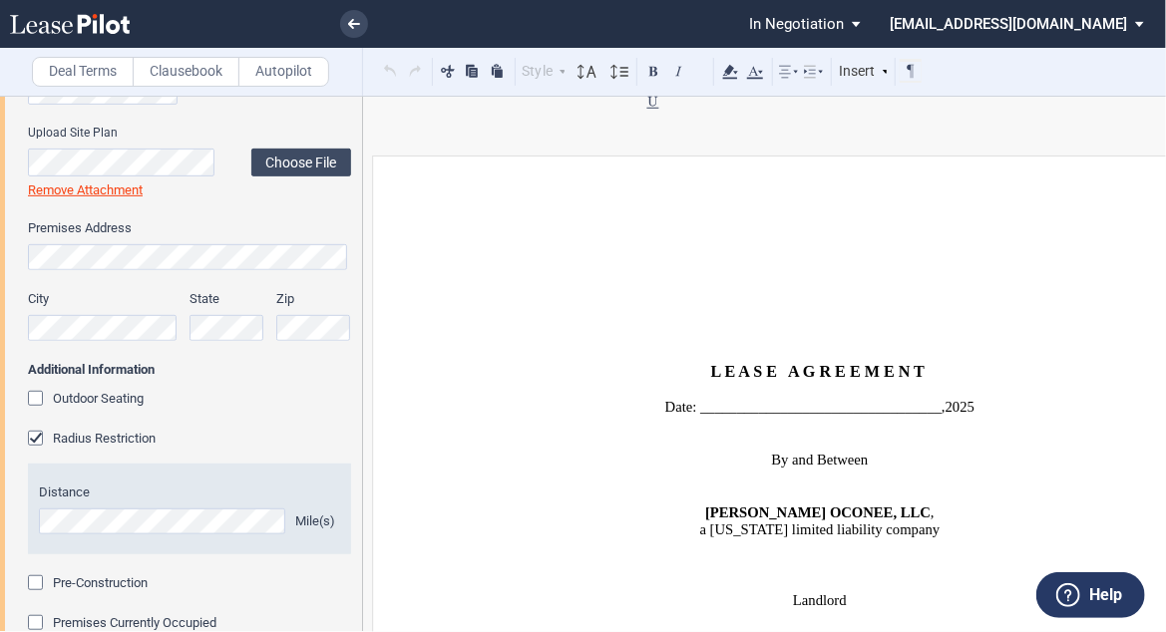
drag, startPoint x: 356, startPoint y: 160, endPoint x: 318, endPoint y: 50, distance: 116.1
click at [353, 96] on div "Deal Terms Clausebook Autopilot Style Normal 8pt 9pt 10pt 10.5pt 11pt 12pt 14pt…" at bounding box center [638, 364] width 1277 height 537
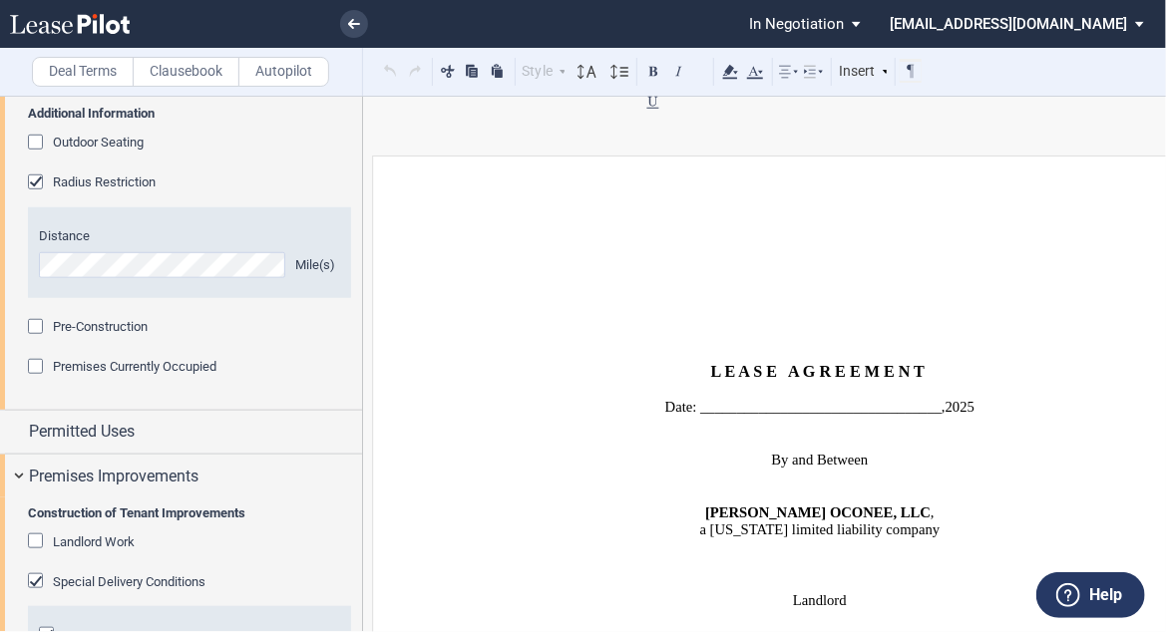
scroll to position [822, 0]
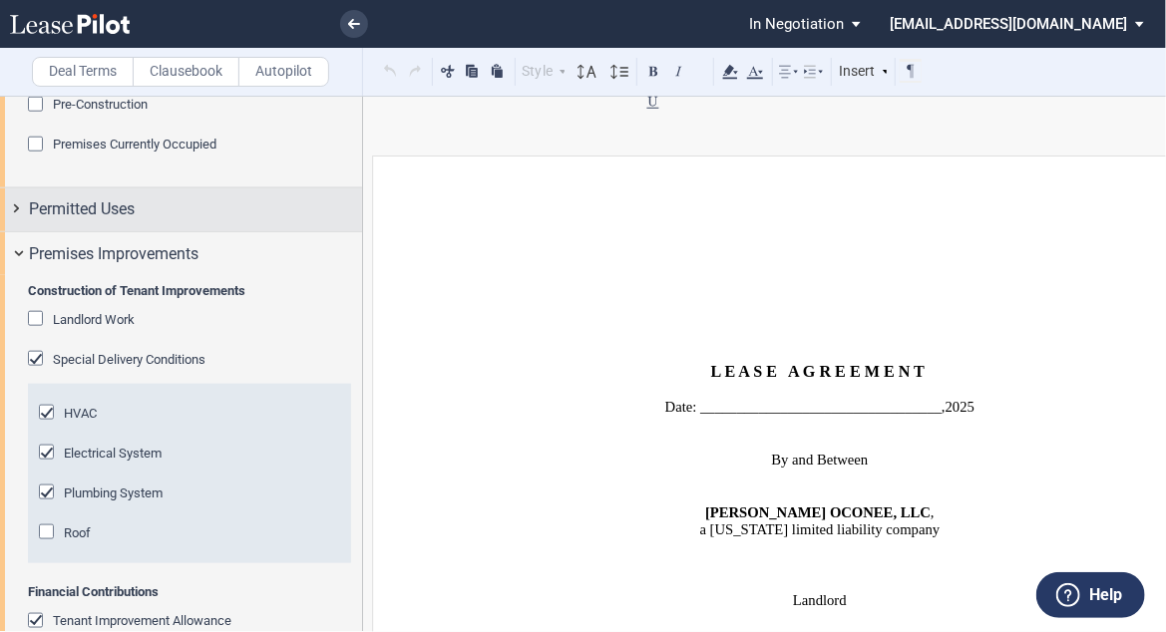
click at [185, 211] on div "Permitted Uses" at bounding box center [195, 210] width 333 height 24
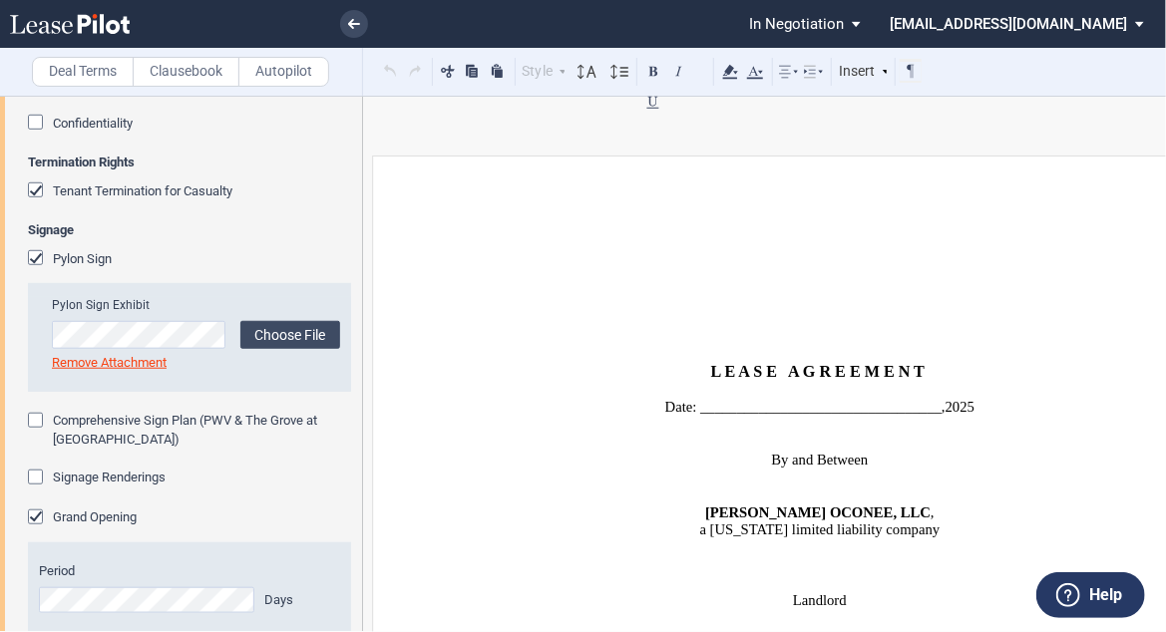
scroll to position [3615, 0]
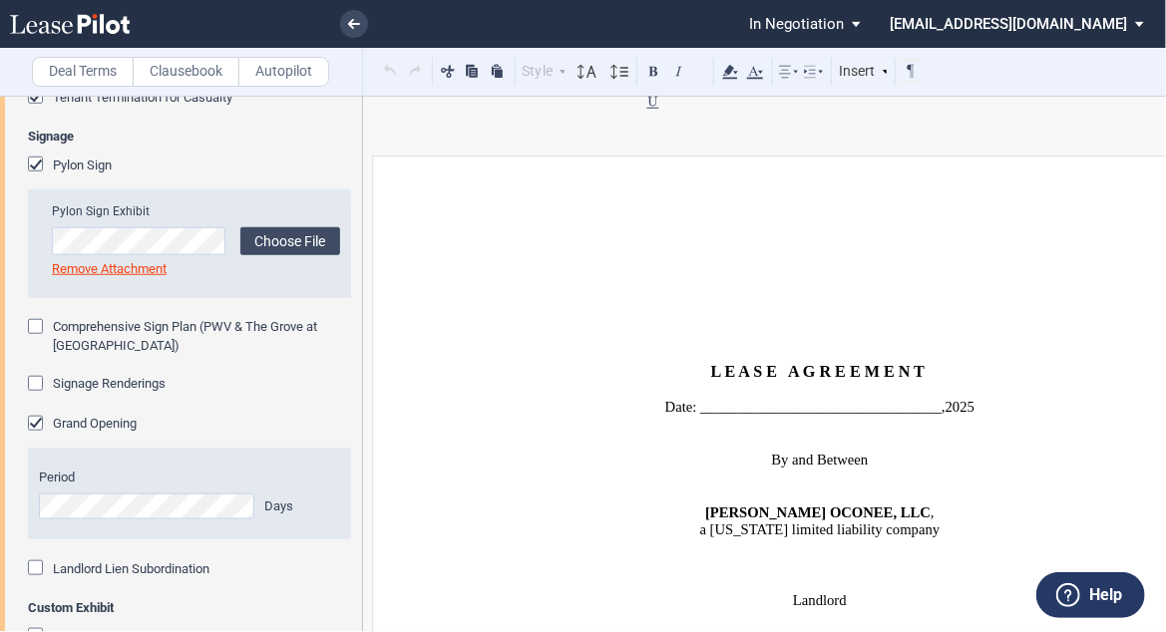
click at [143, 352] on span "Comprehensive Sign Plan (PWV & The Grove at [GEOGRAPHIC_DATA])" at bounding box center [185, 335] width 264 height 33
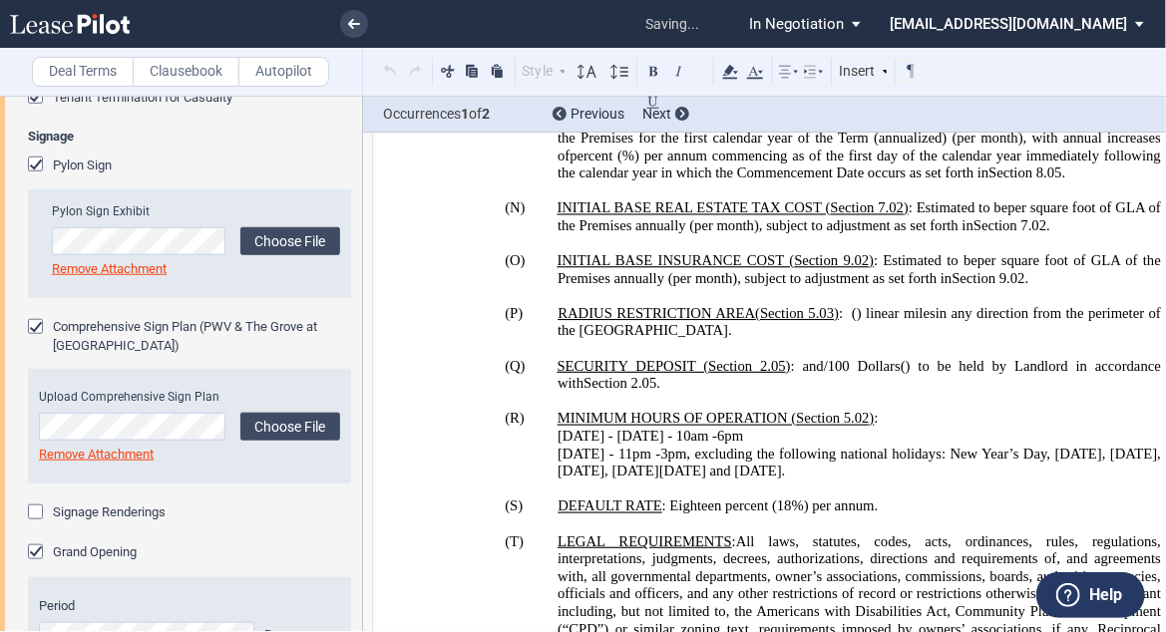
scroll to position [3709, 0]
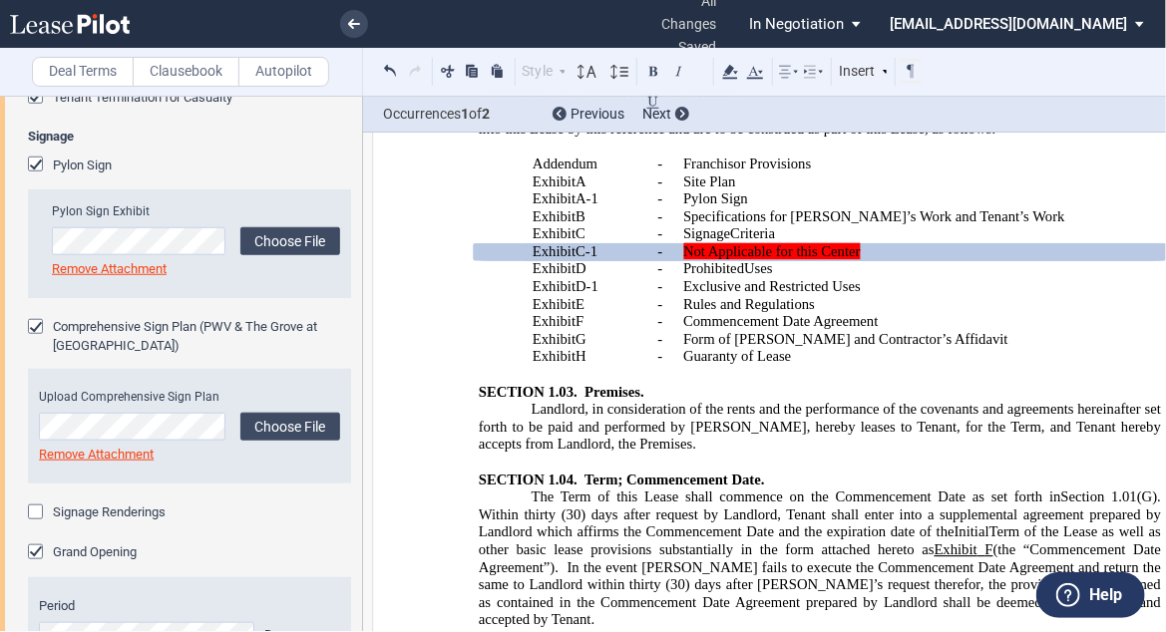
click at [34, 339] on div "Comprehensive Sign Plan (PWV & The Grove at Towne Center)" at bounding box center [38, 329] width 20 height 20
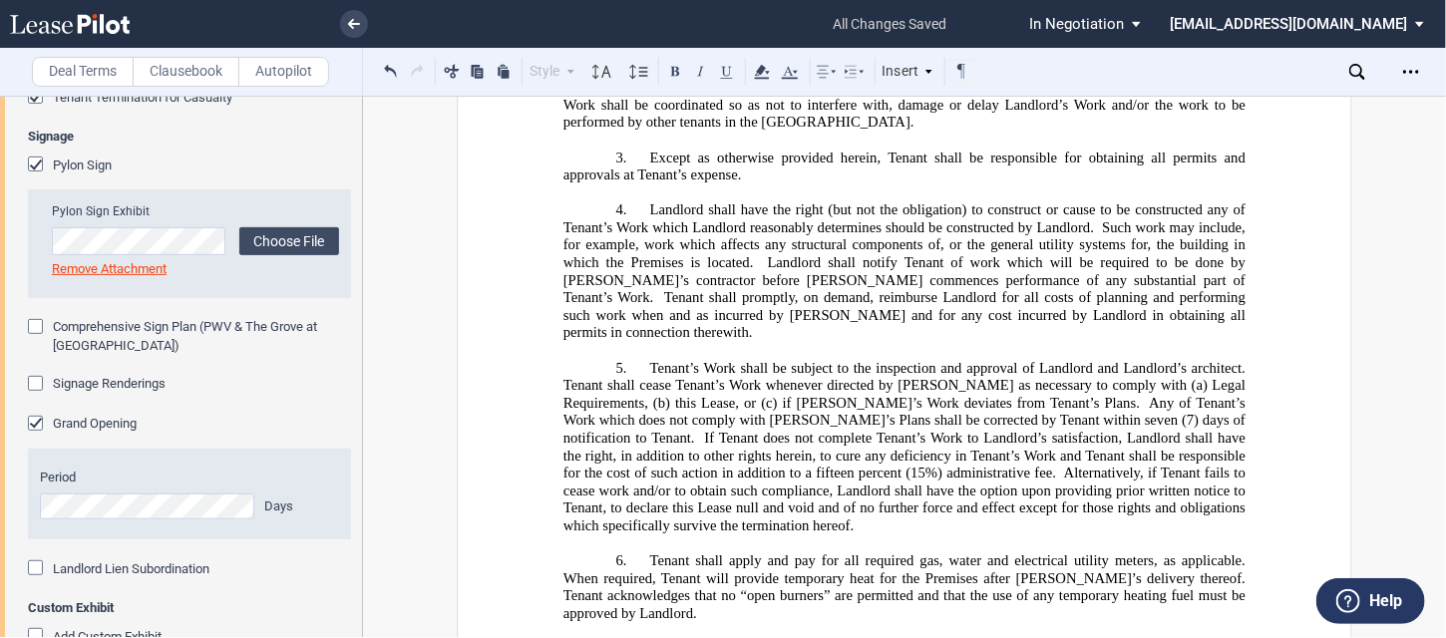
scroll to position [40571, 0]
